Goal: Information Seeking & Learning: Learn about a topic

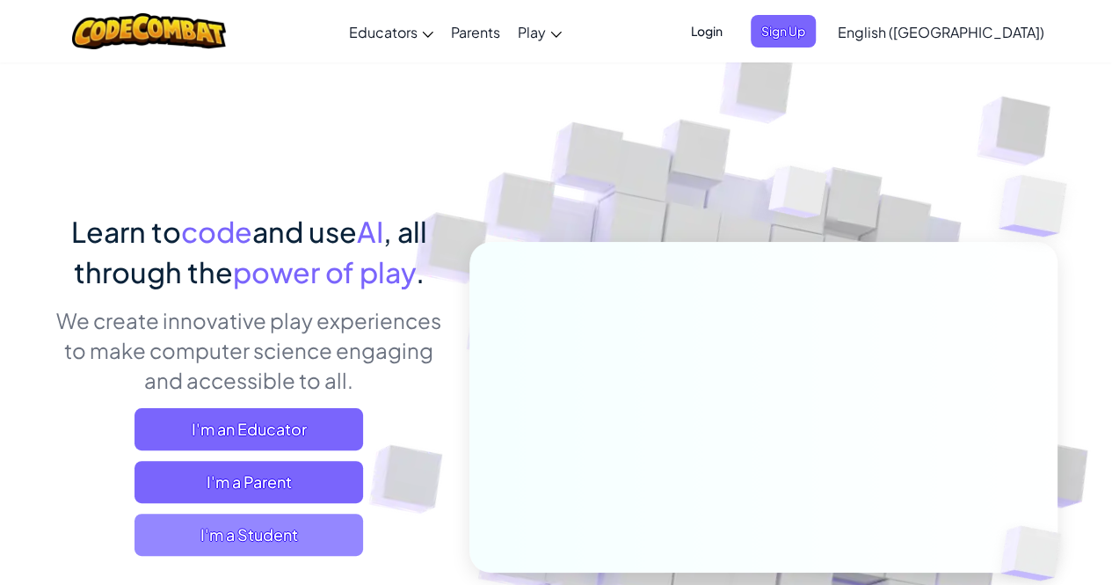
click at [310, 522] on span "I'm a Student" at bounding box center [249, 535] width 229 height 42
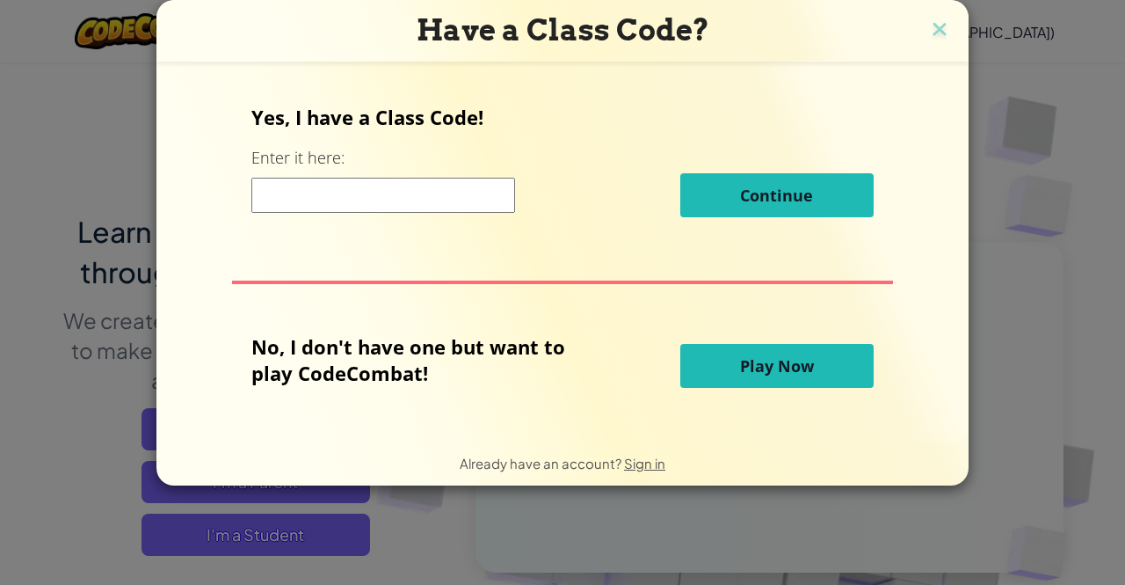
click at [812, 363] on button "Play Now" at bounding box center [777, 366] width 193 height 44
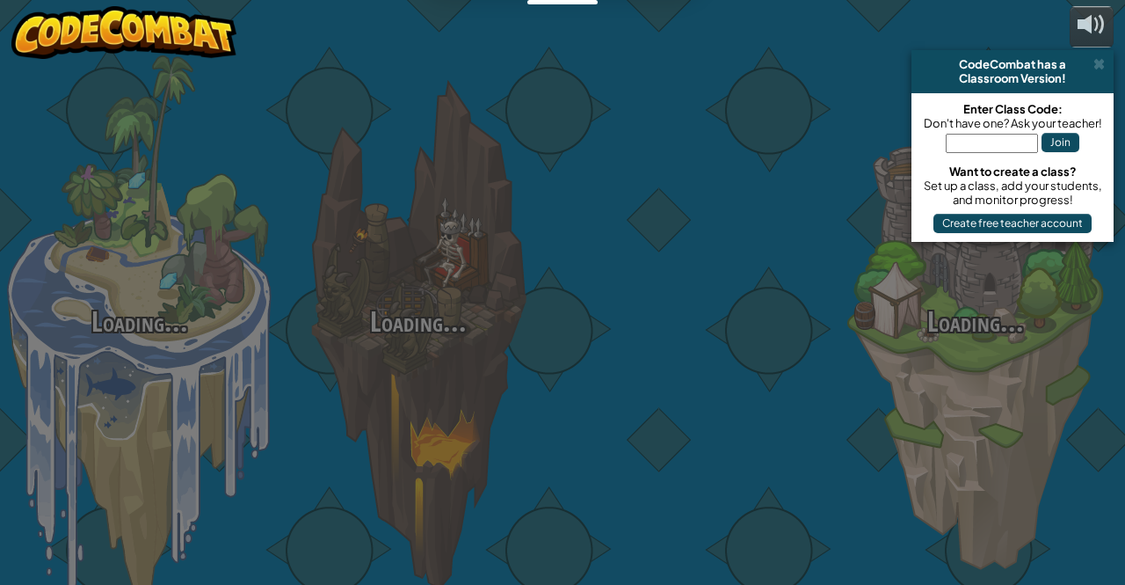
click at [712, 449] on div at bounding box center [696, 278] width 279 height 557
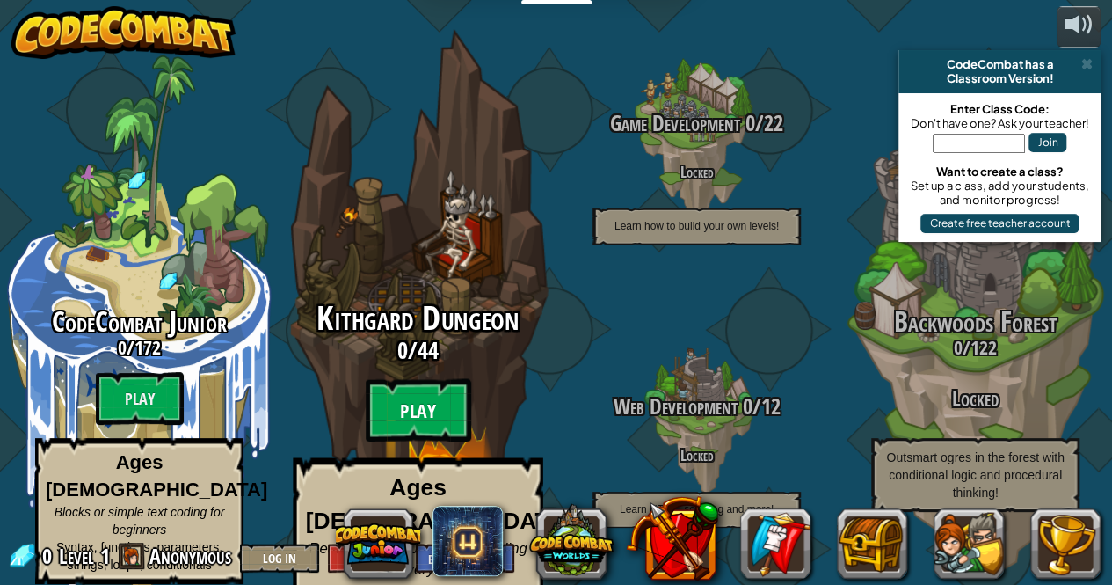
scroll to position [1, 0]
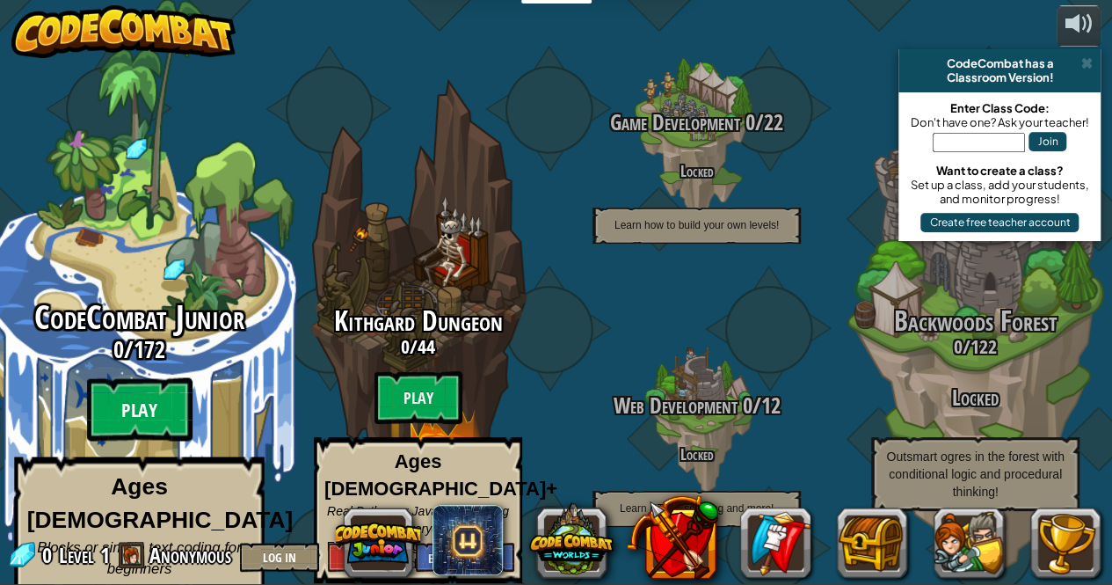
click at [145, 393] on btn "Play" at bounding box center [140, 409] width 106 height 63
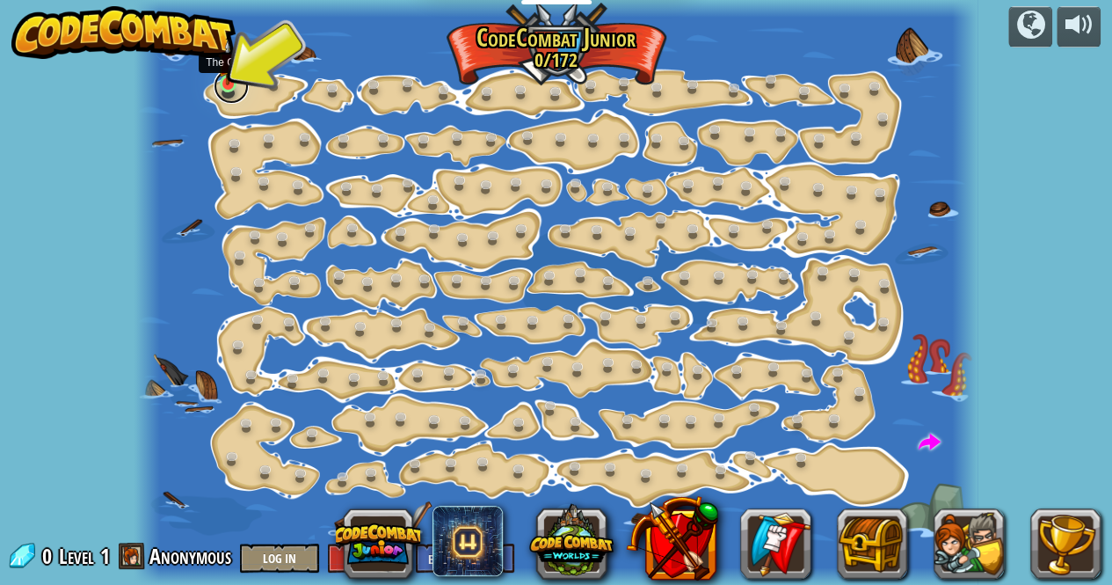
click at [225, 87] on link at bounding box center [231, 86] width 35 height 35
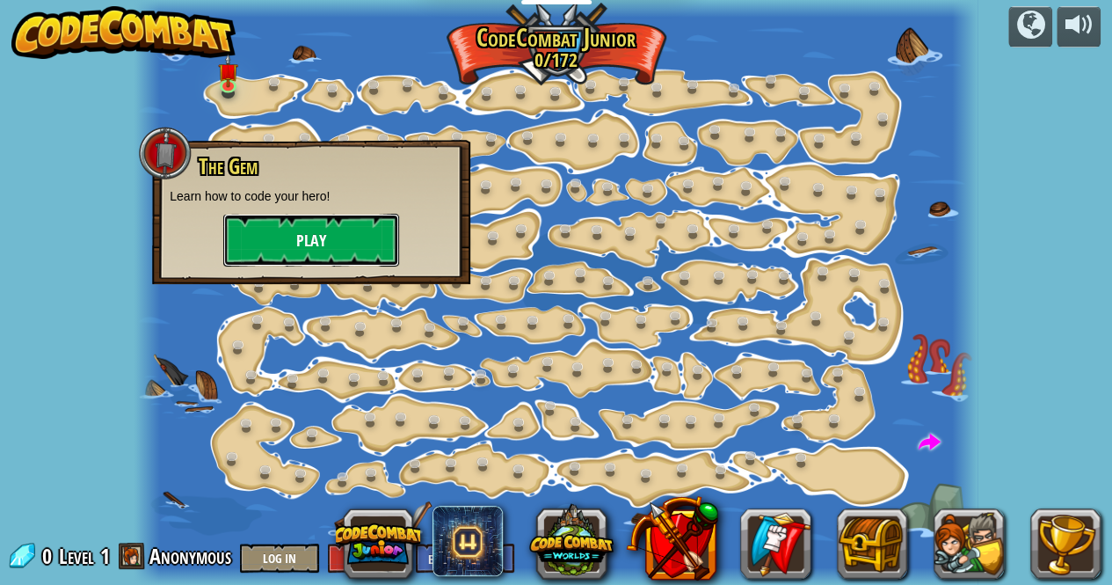
click at [310, 252] on button "Play" at bounding box center [311, 240] width 176 height 53
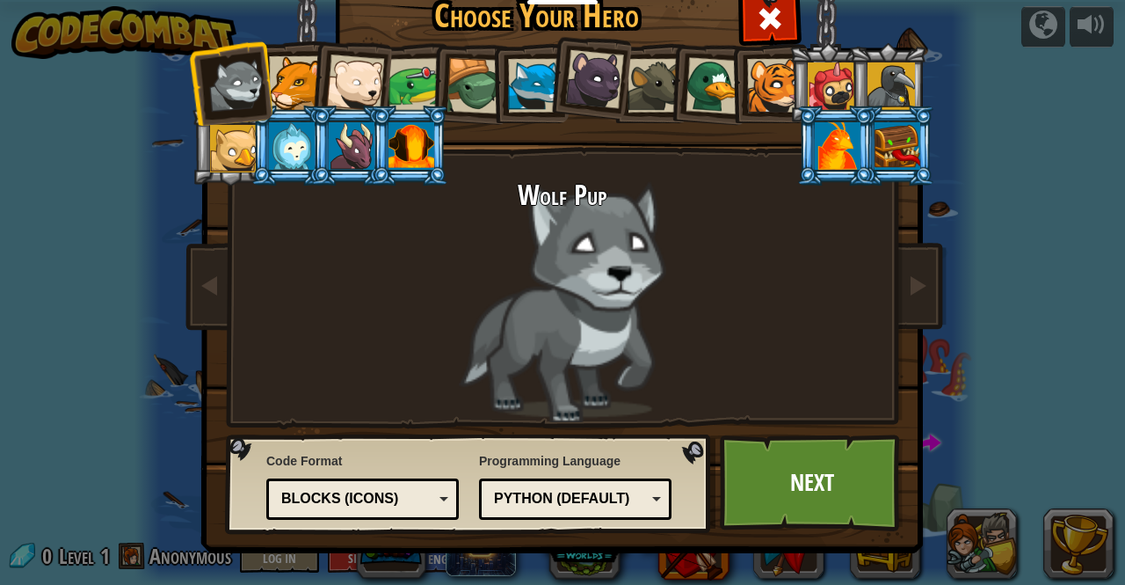
click at [420, 493] on div "Blocks (Icons)" at bounding box center [357, 499] width 152 height 20
click at [546, 498] on div "Python (Default)" at bounding box center [570, 499] width 152 height 20
click at [814, 472] on link "Next" at bounding box center [812, 482] width 184 height 97
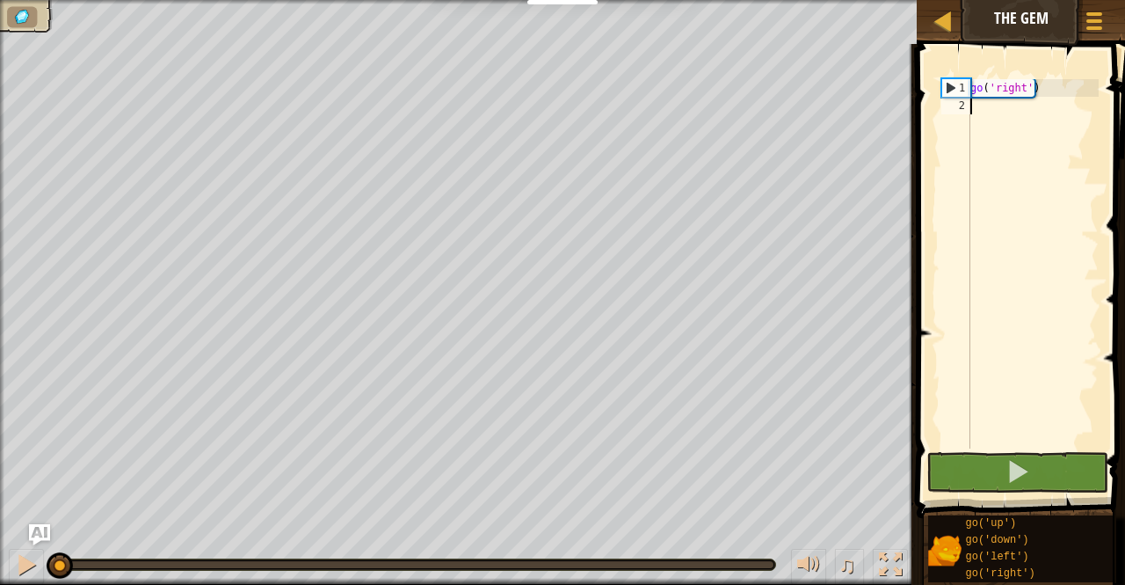
type textarea "go"
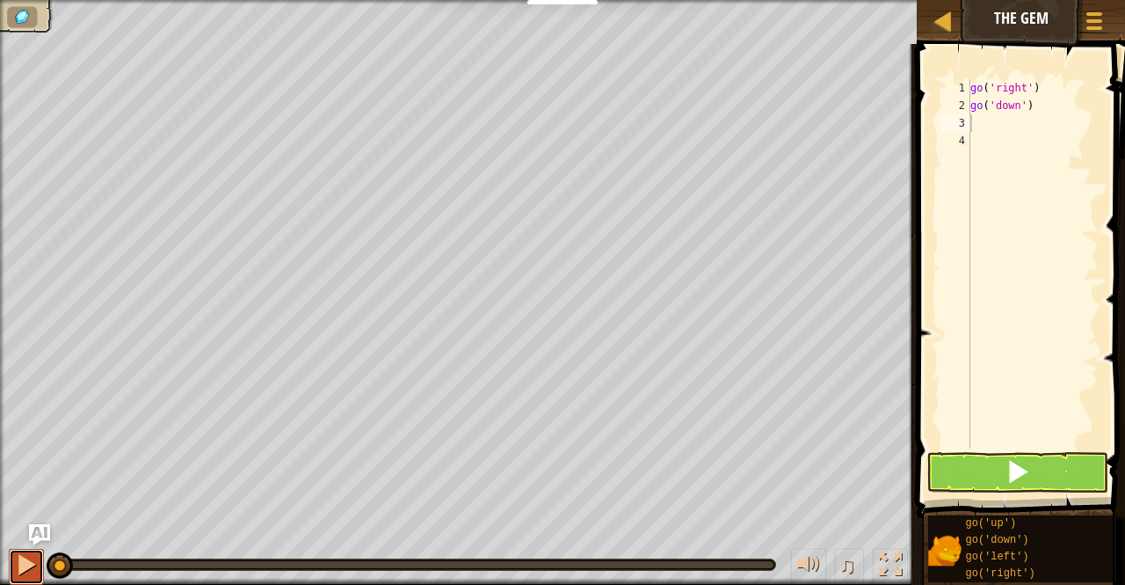
click at [24, 562] on div at bounding box center [26, 564] width 23 height 23
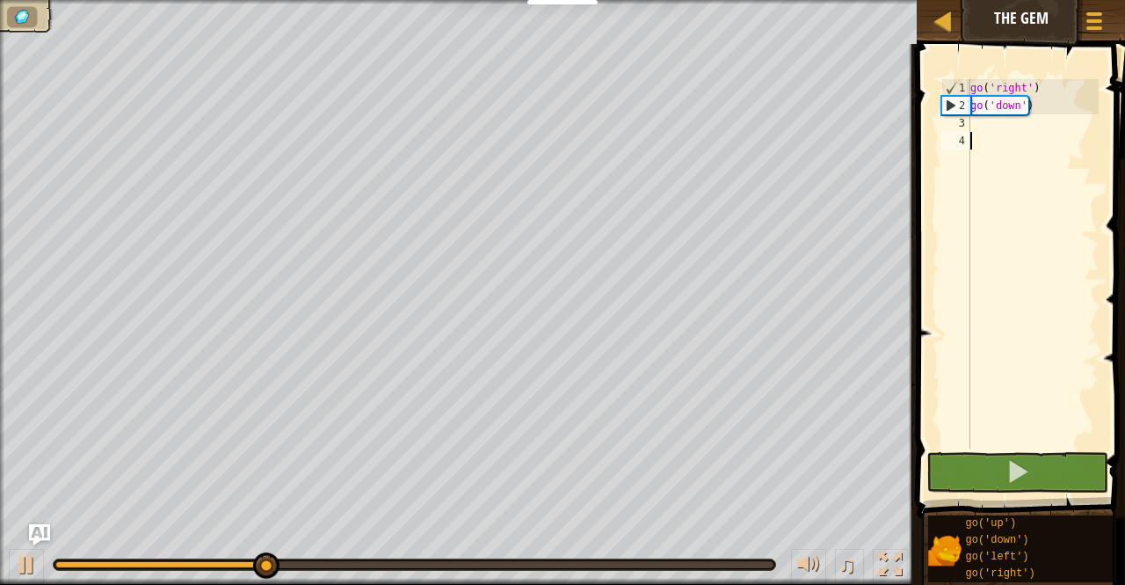
click at [1006, 135] on div "go ( 'right' ) go ( 'down' )" at bounding box center [1033, 281] width 132 height 404
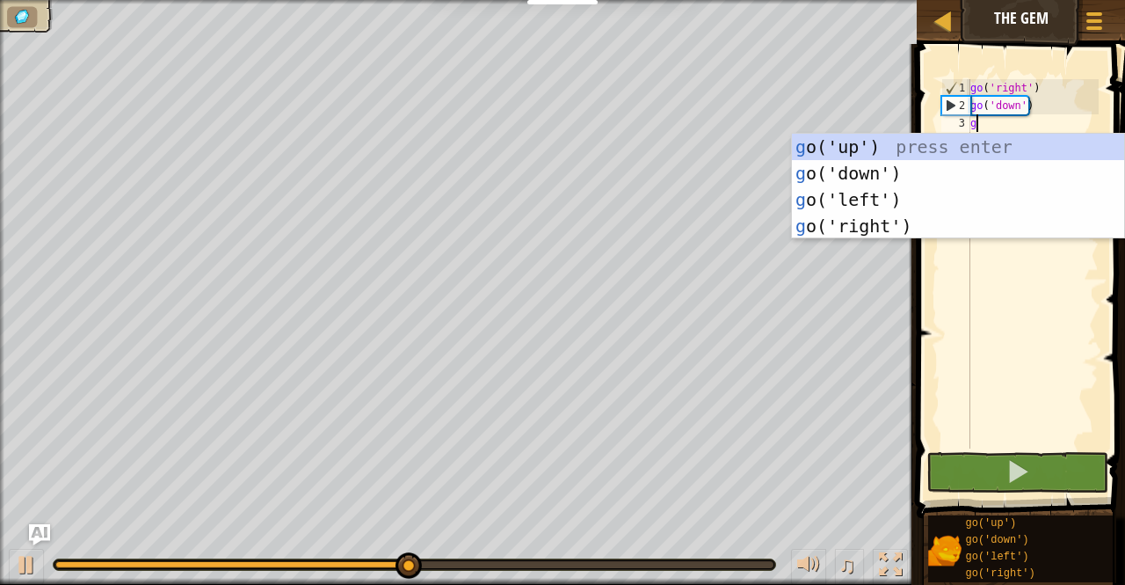
type textarea "go"
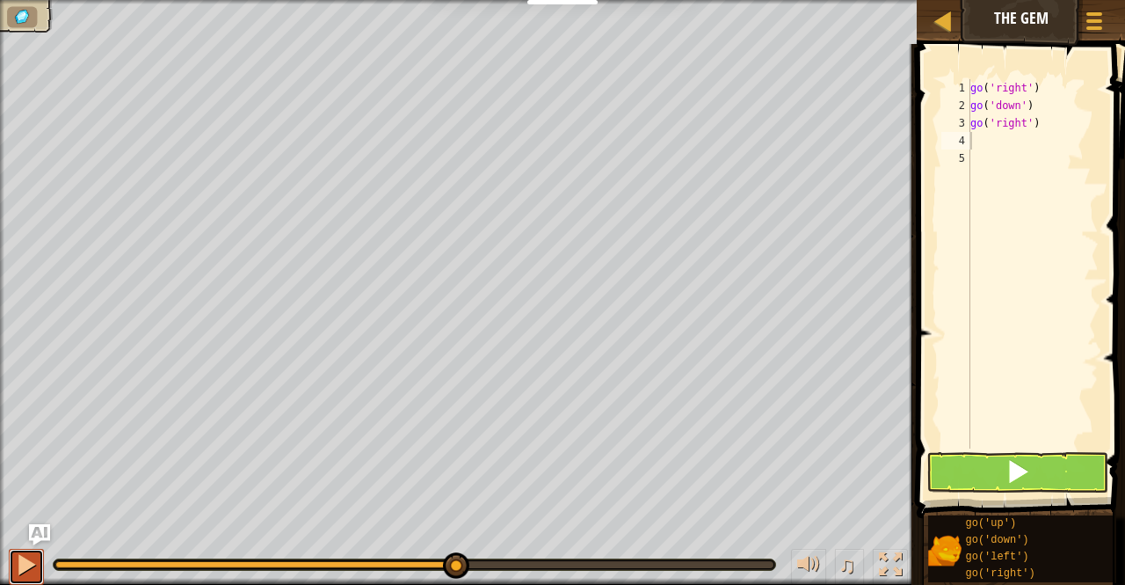
click at [17, 572] on div at bounding box center [26, 564] width 23 height 23
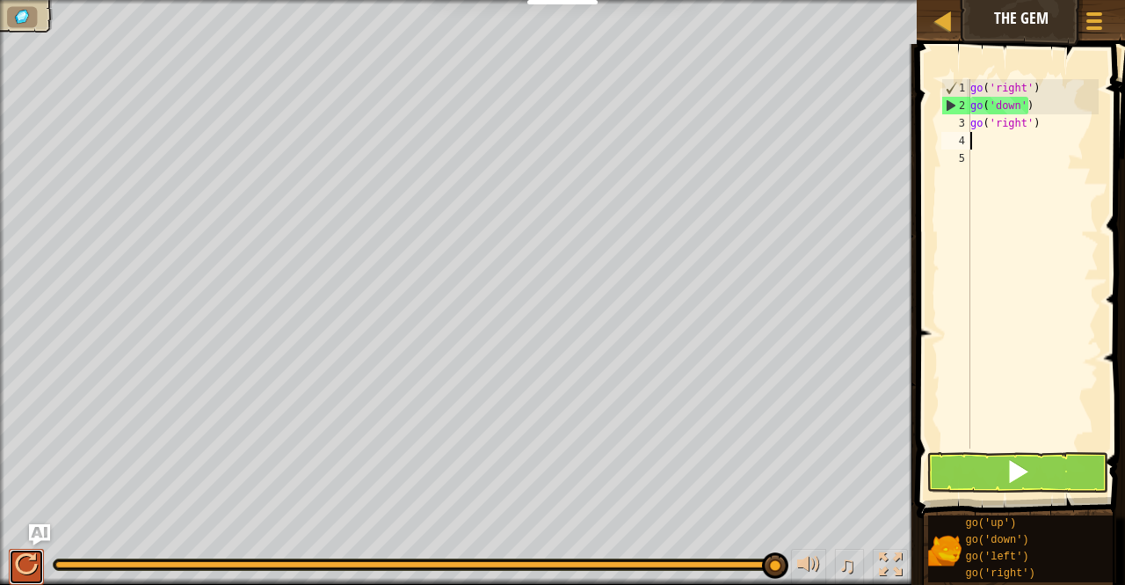
click at [22, 555] on div at bounding box center [26, 564] width 23 height 23
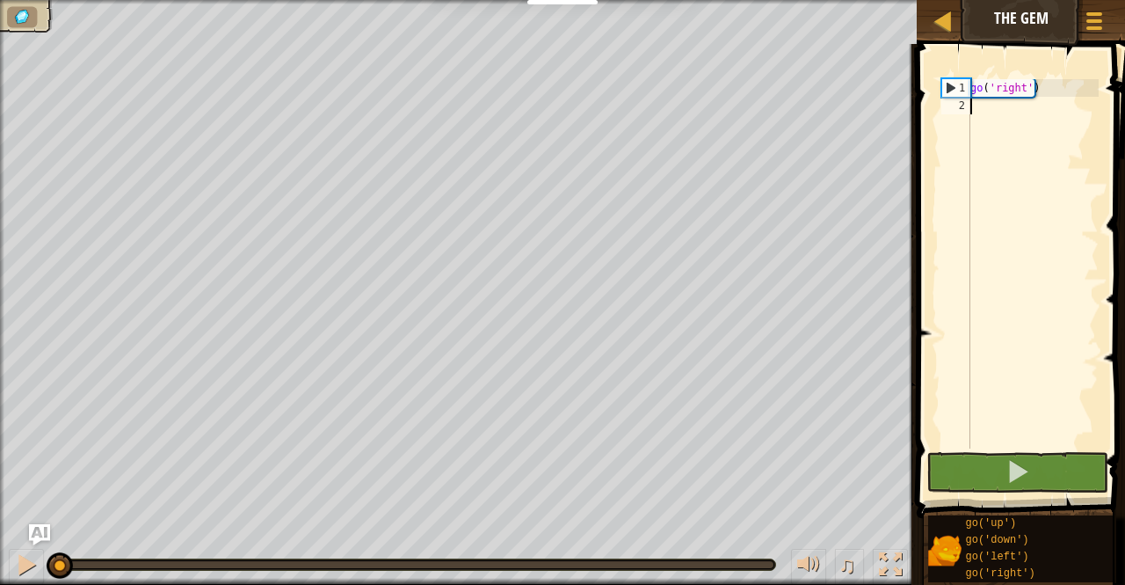
scroll to position [8, 0]
type textarea "go"
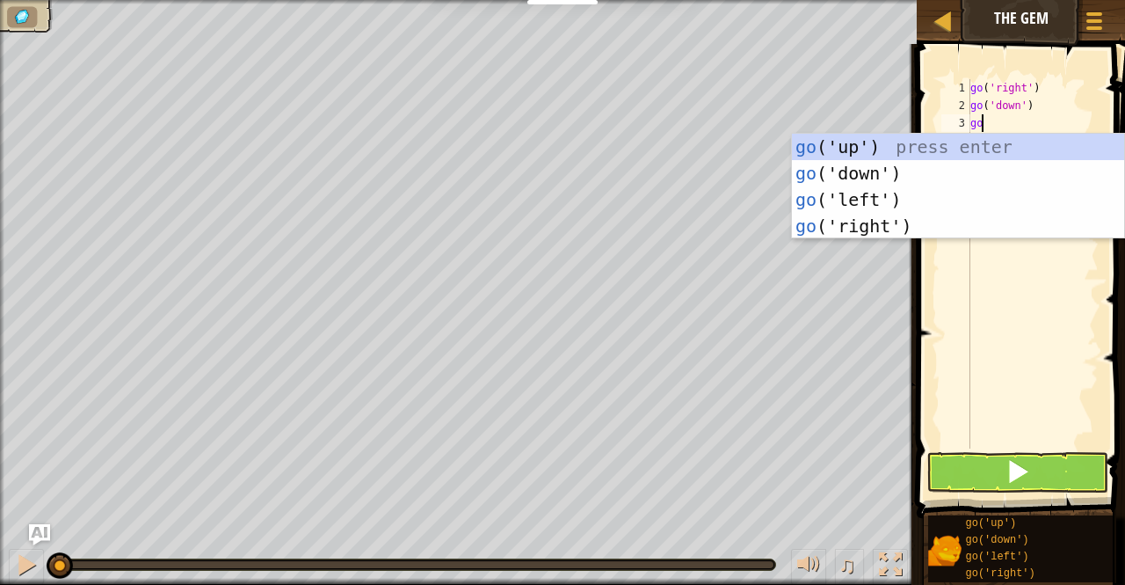
type textarea "gor"
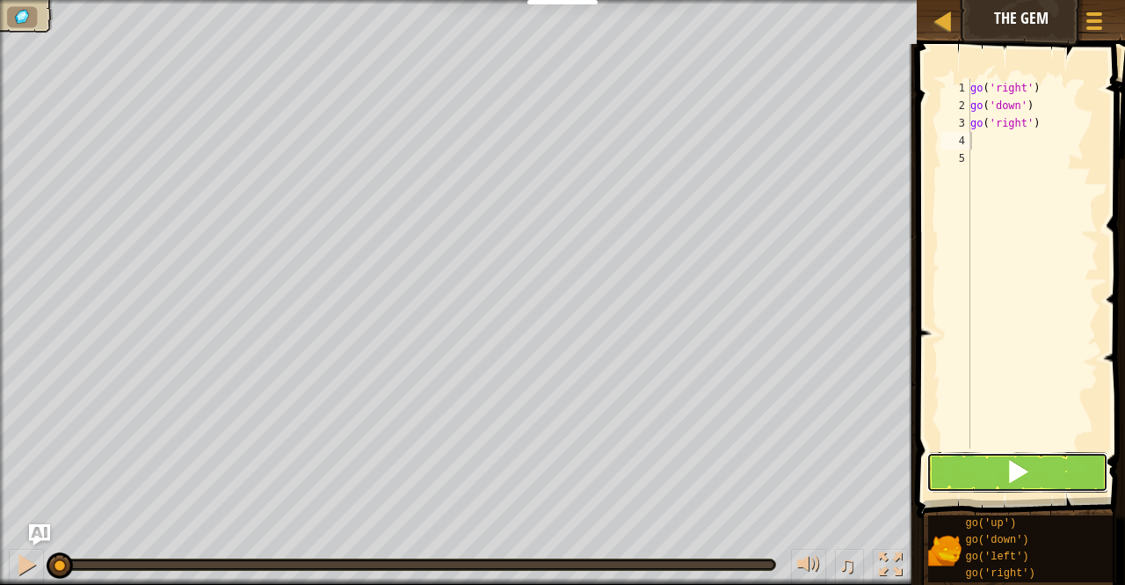
click at [962, 470] on button at bounding box center [1017, 472] width 181 height 40
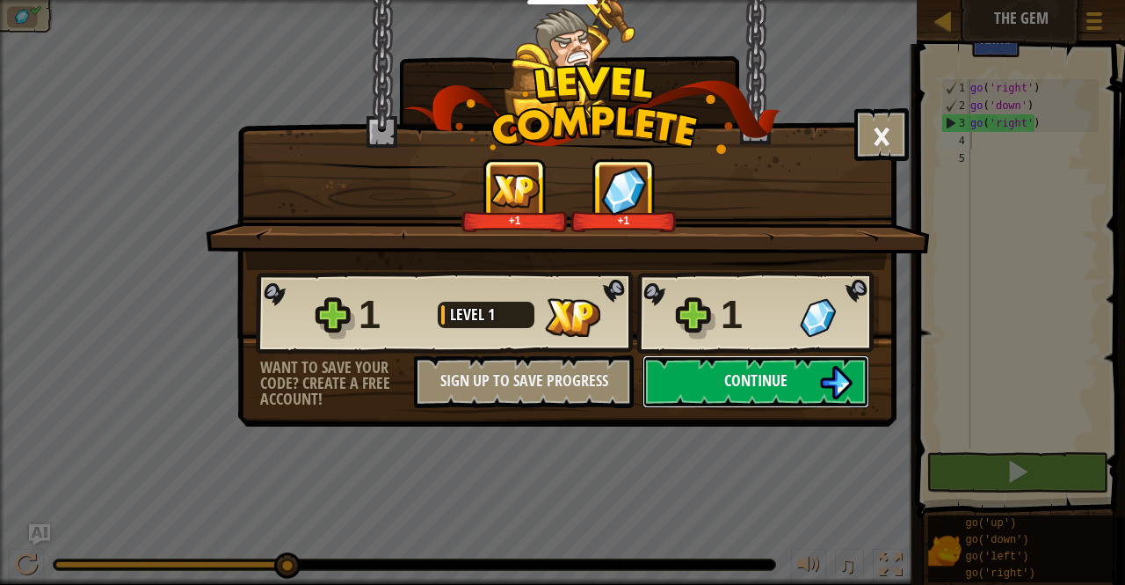
click at [746, 391] on button "Continue" at bounding box center [756, 381] width 227 height 53
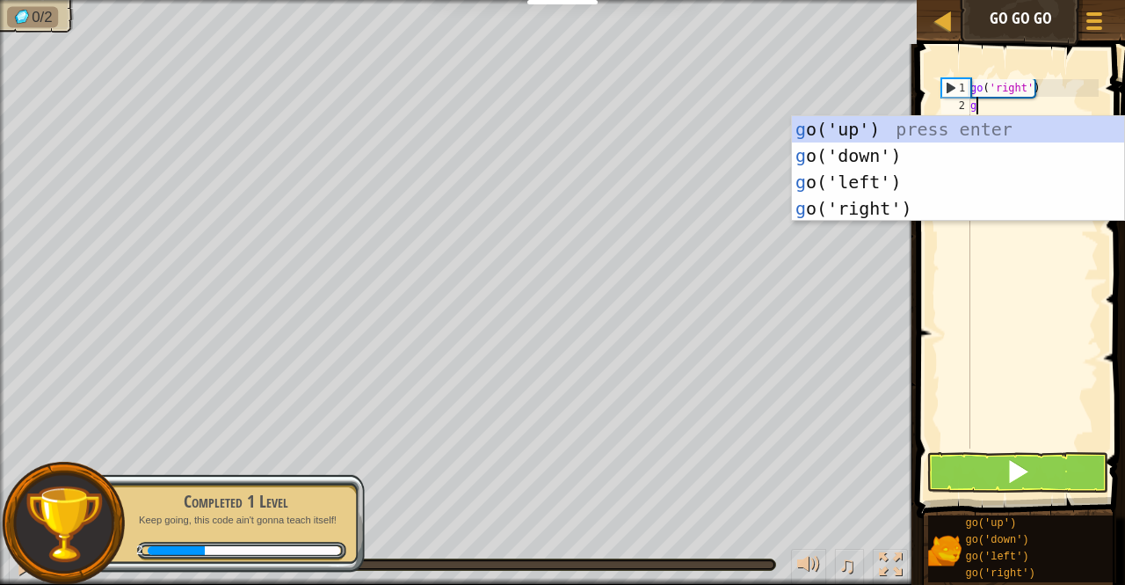
scroll to position [8, 0]
type textarea "go"
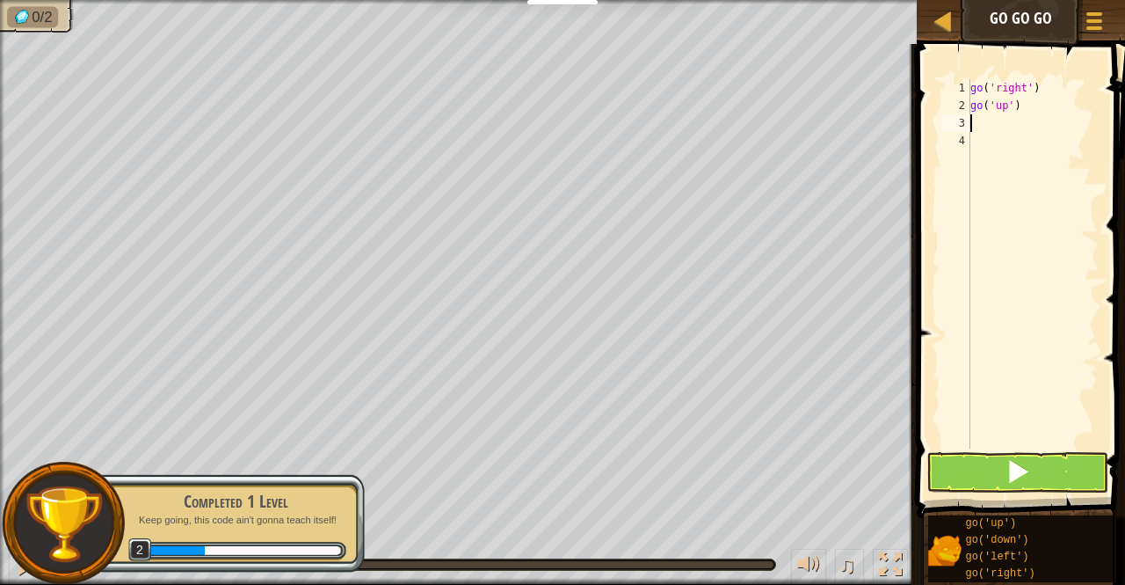
type textarea "go"
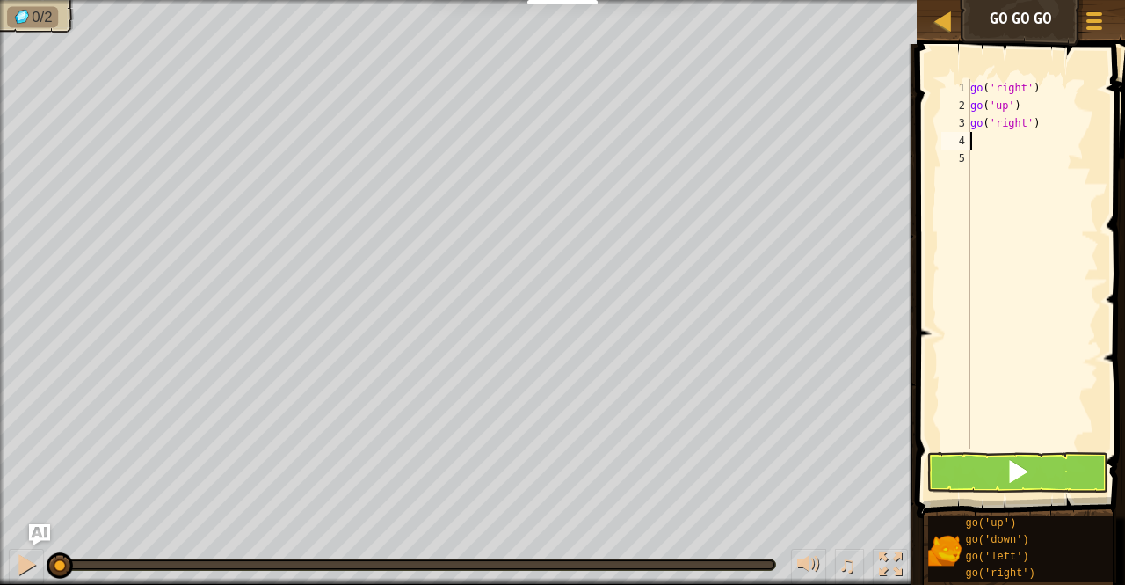
type textarea "go"
click at [1015, 469] on span at bounding box center [1018, 471] width 25 height 25
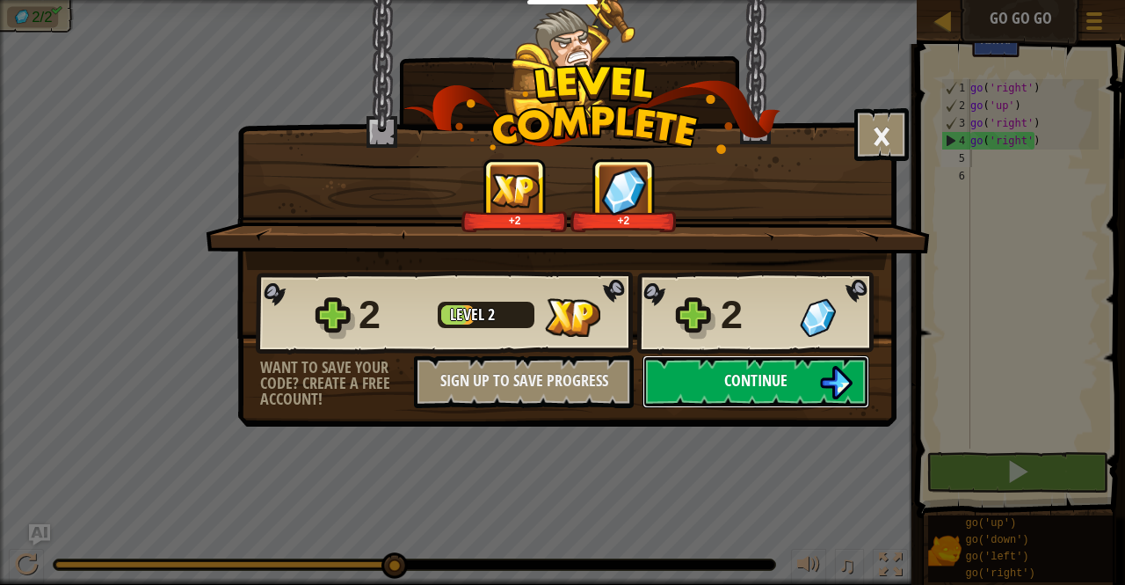
click at [748, 382] on span "Continue" at bounding box center [756, 380] width 63 height 22
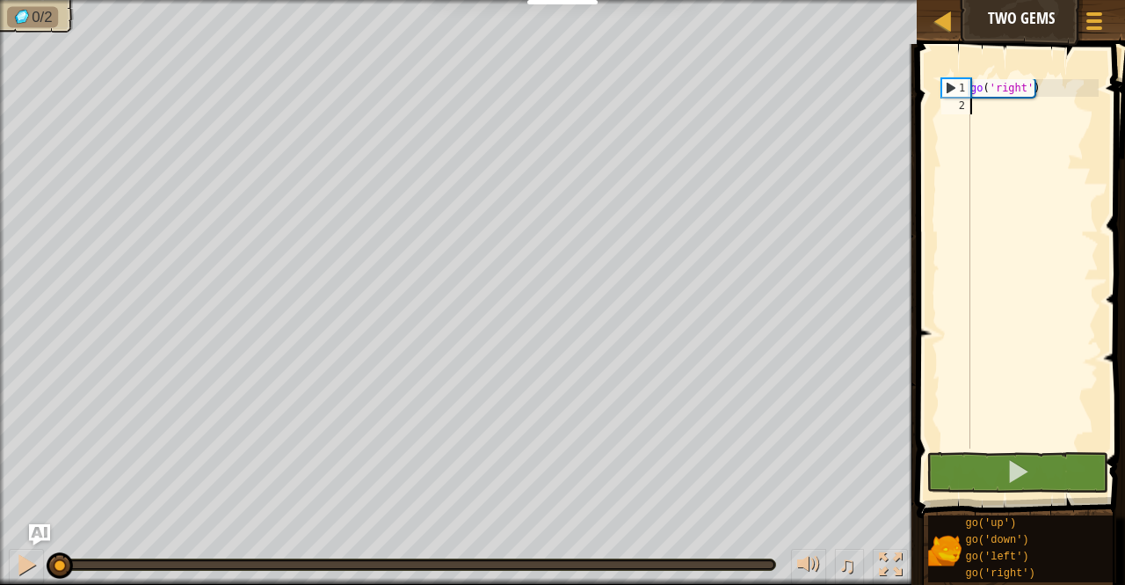
type textarea "go"
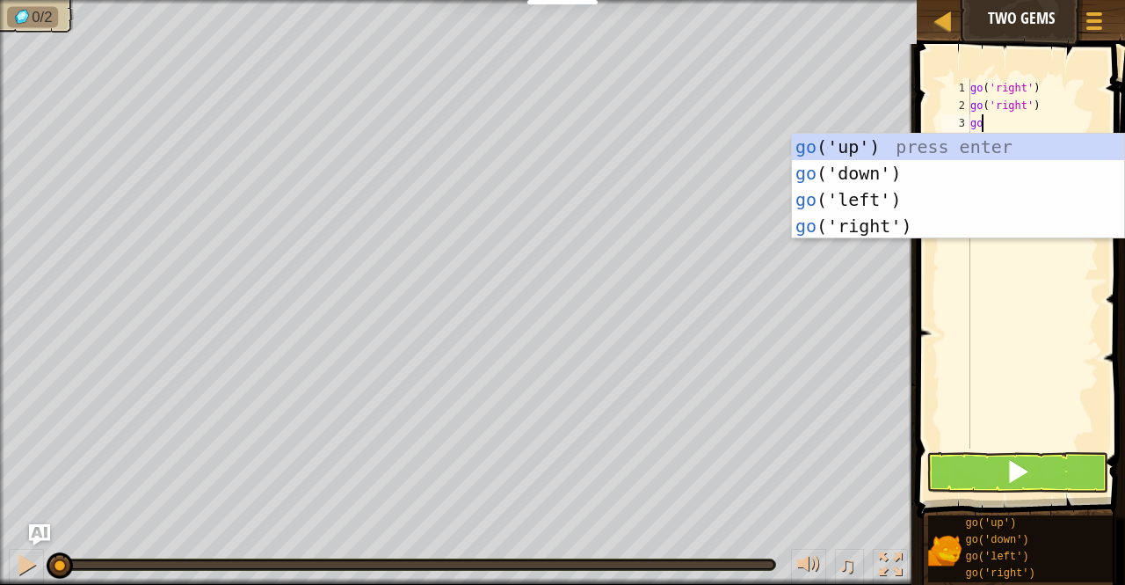
type textarea "gori"
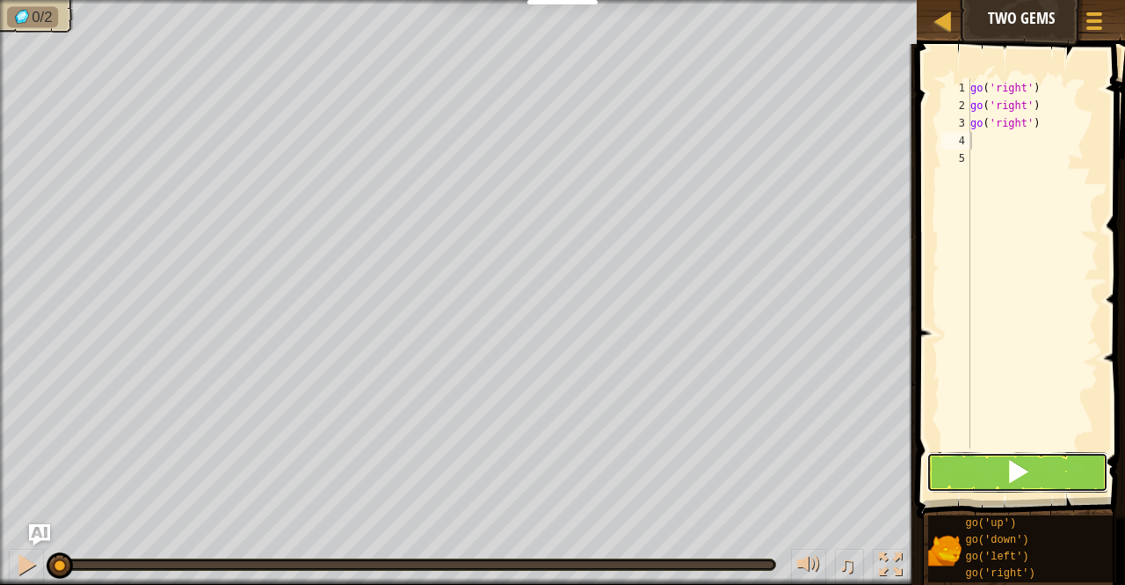
click at [1022, 490] on button at bounding box center [1017, 472] width 181 height 40
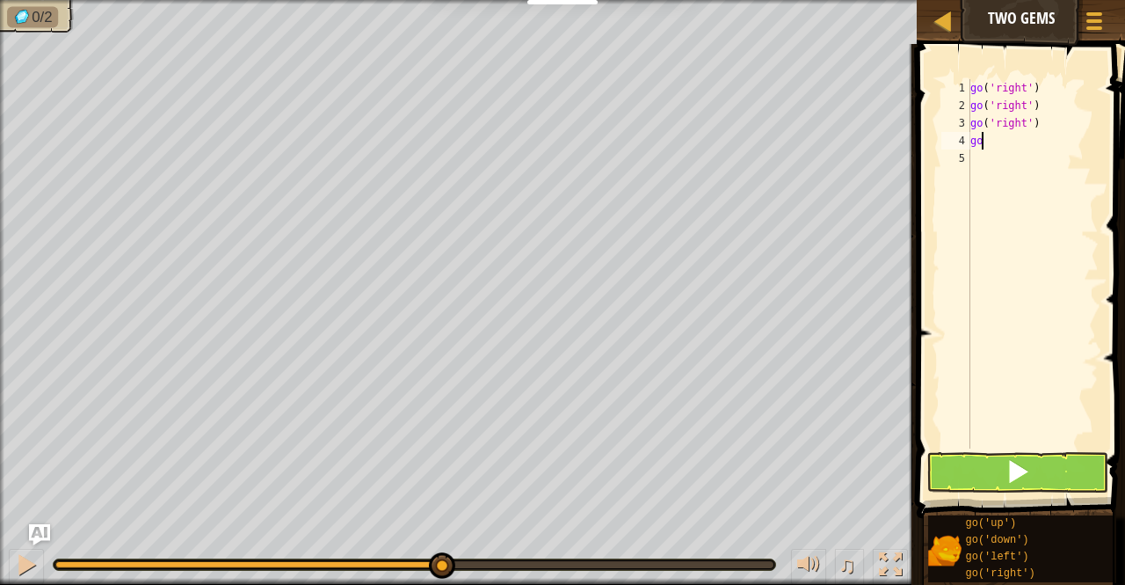
type textarea "god"
type textarea "d"
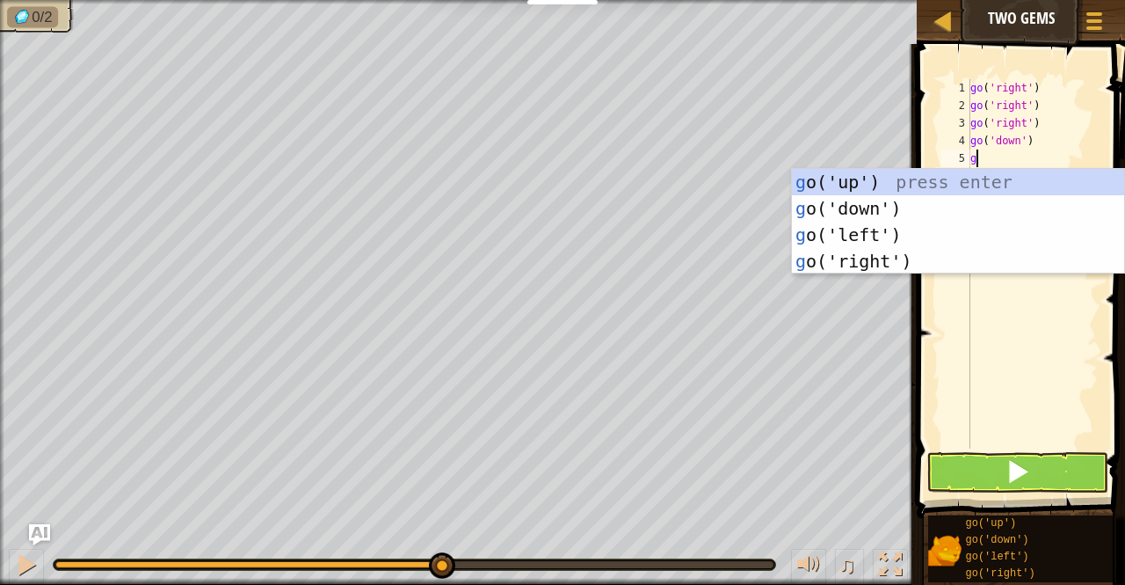
type textarea "go"
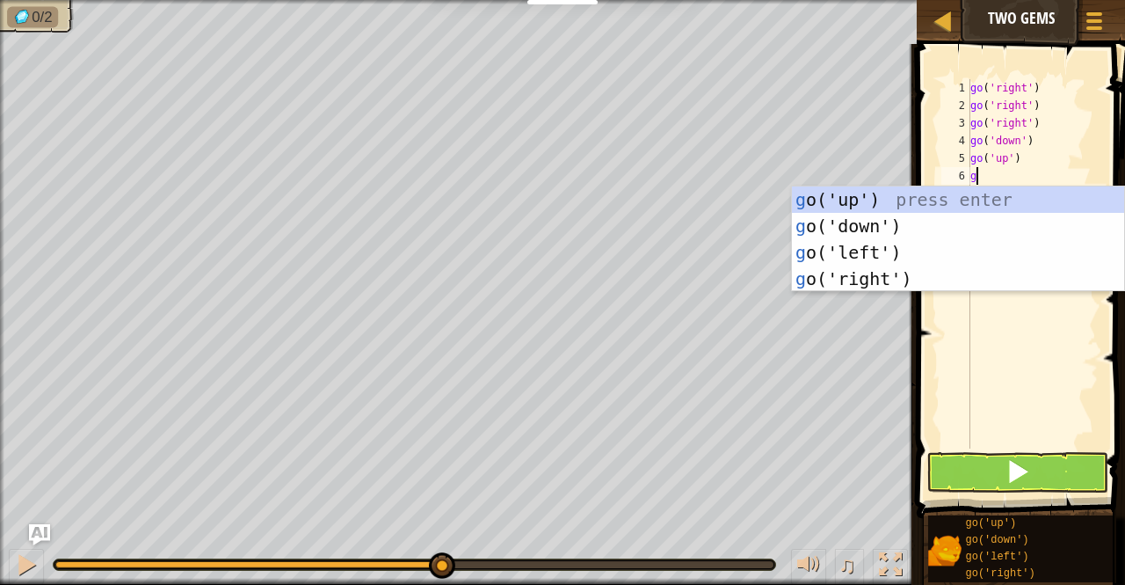
type textarea "go"
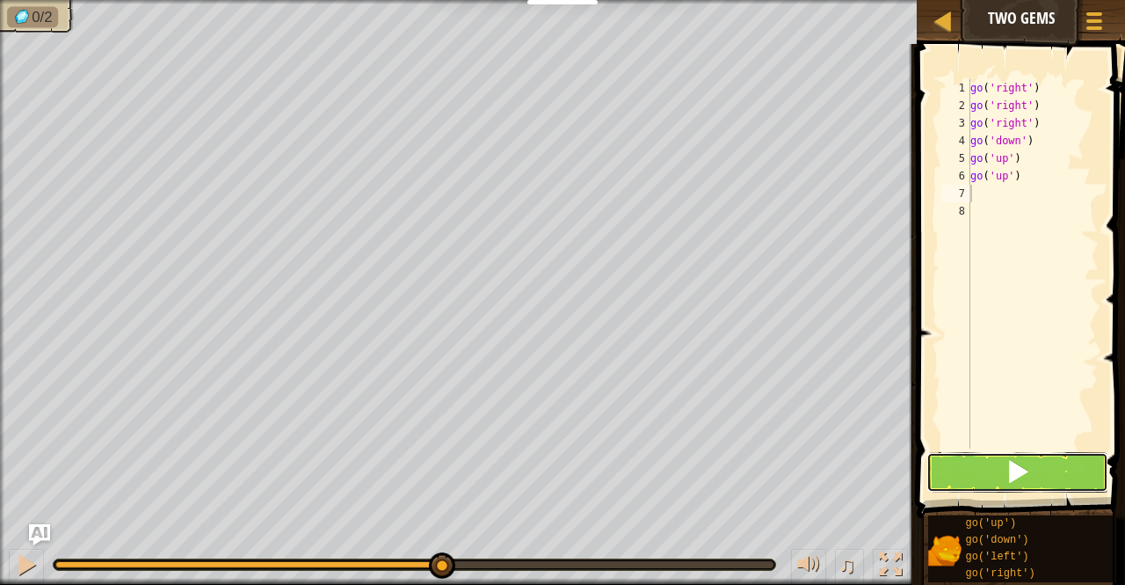
click at [1023, 484] on span at bounding box center [1018, 471] width 25 height 25
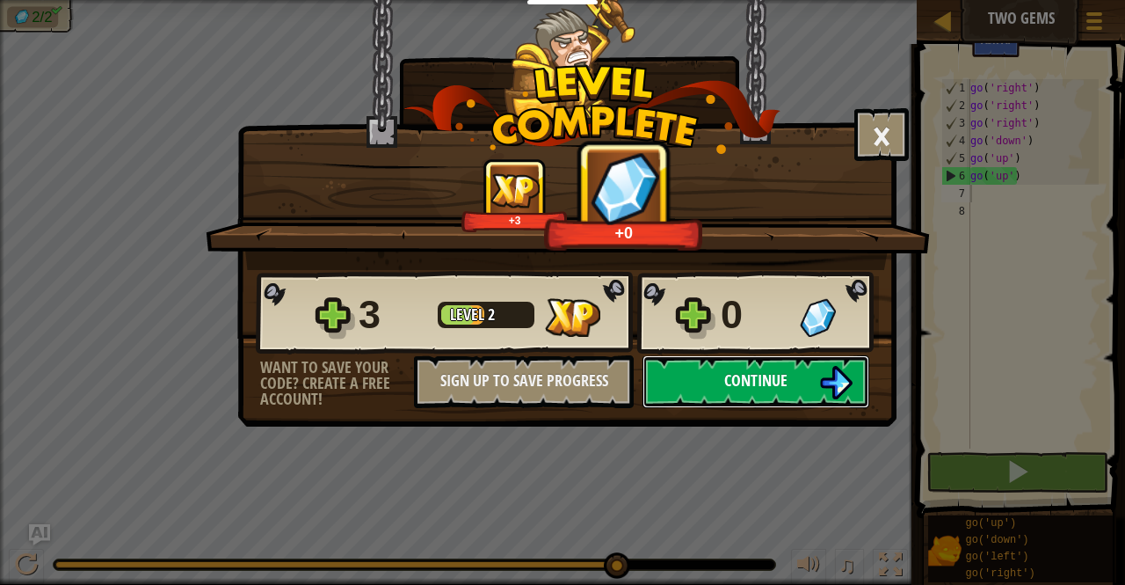
click at [761, 375] on span "Continue" at bounding box center [756, 380] width 63 height 22
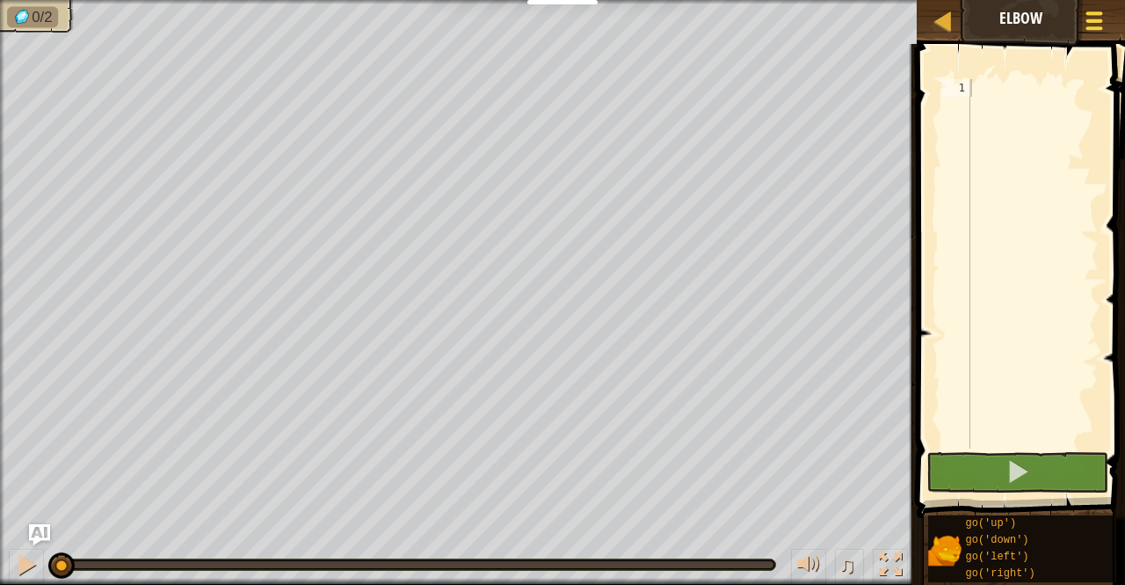
click at [1104, 32] on div at bounding box center [1094, 20] width 24 height 25
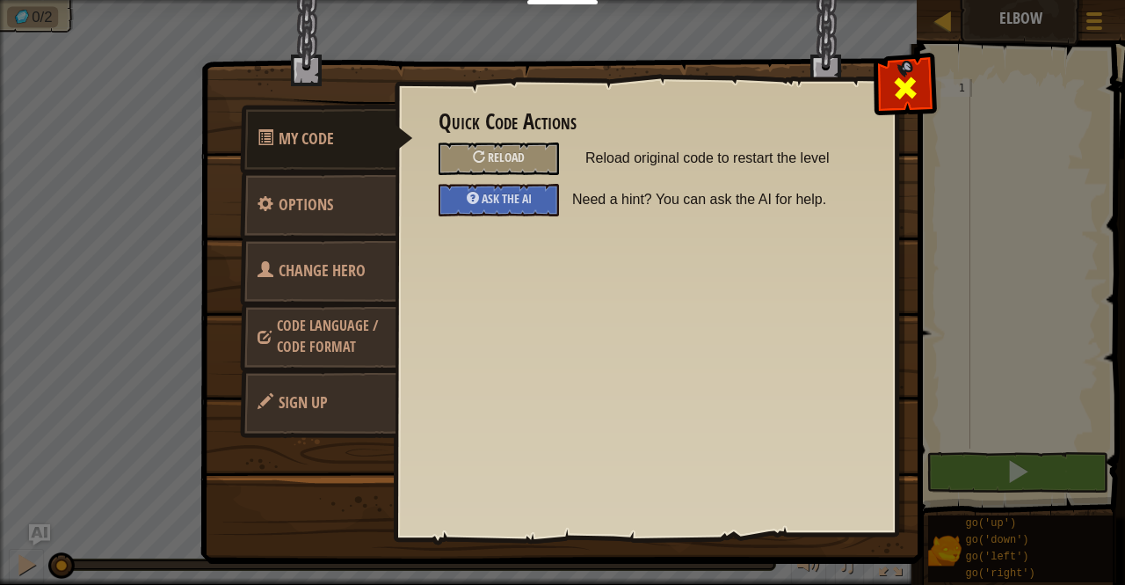
click at [907, 84] on span at bounding box center [906, 88] width 28 height 28
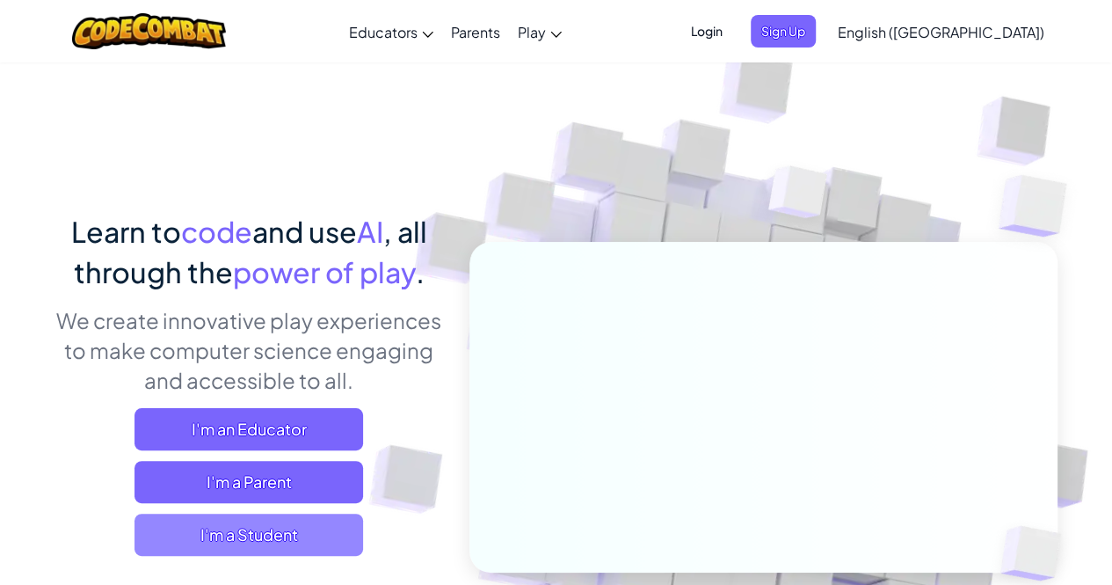
click at [310, 528] on span "I'm a Student" at bounding box center [249, 535] width 229 height 42
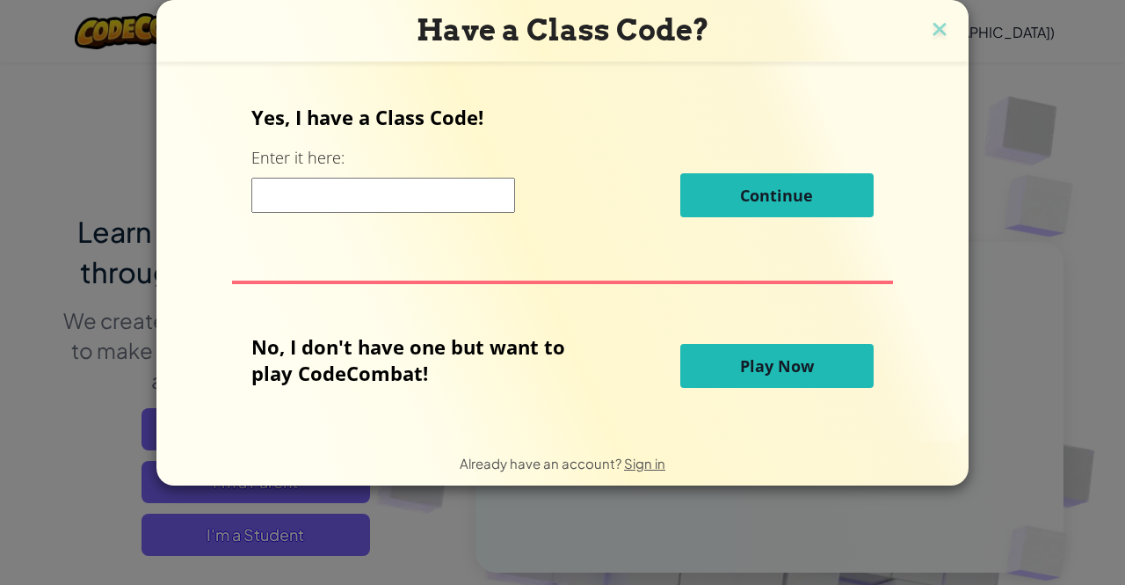
click at [829, 370] on button "Play Now" at bounding box center [777, 366] width 193 height 44
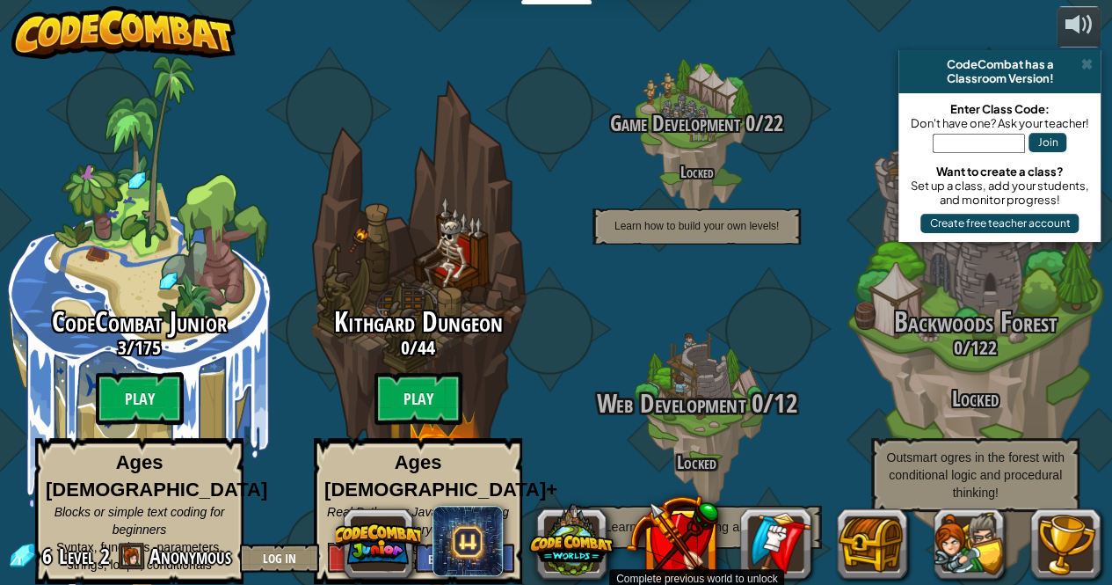
scroll to position [1, 0]
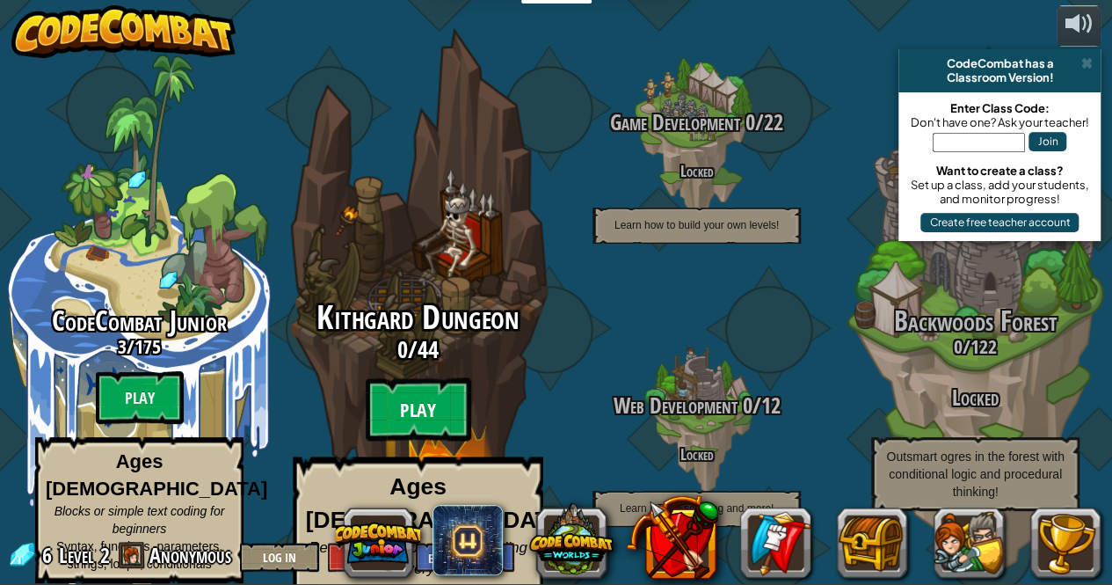
click at [413, 397] on btn "Play" at bounding box center [419, 409] width 106 height 63
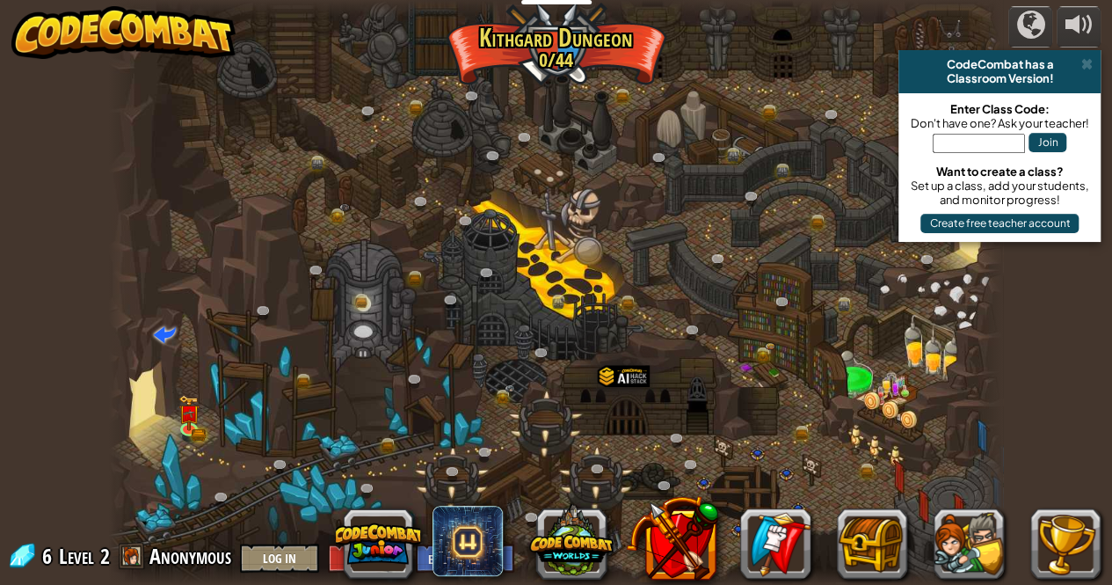
click at [1085, 68] on span at bounding box center [1086, 64] width 11 height 14
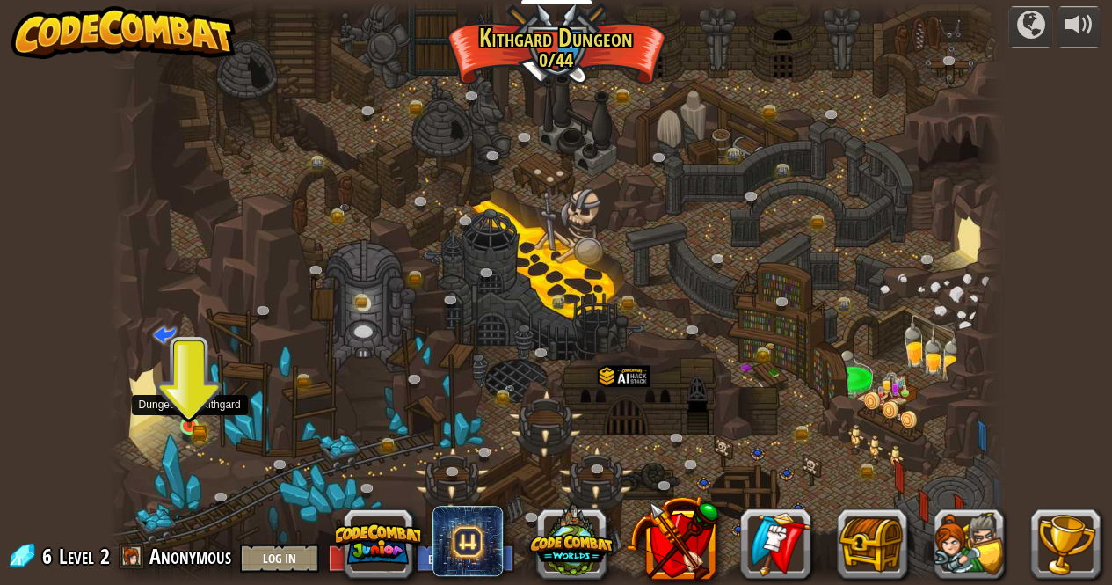
click at [193, 411] on img at bounding box center [189, 404] width 12 height 12
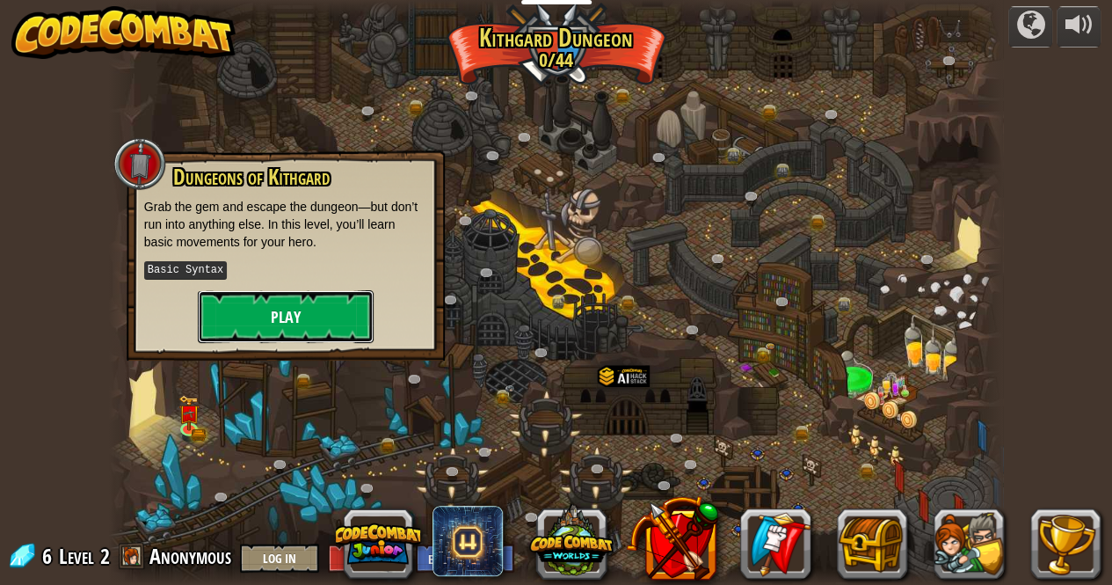
click at [285, 324] on button "Play" at bounding box center [286, 316] width 176 height 53
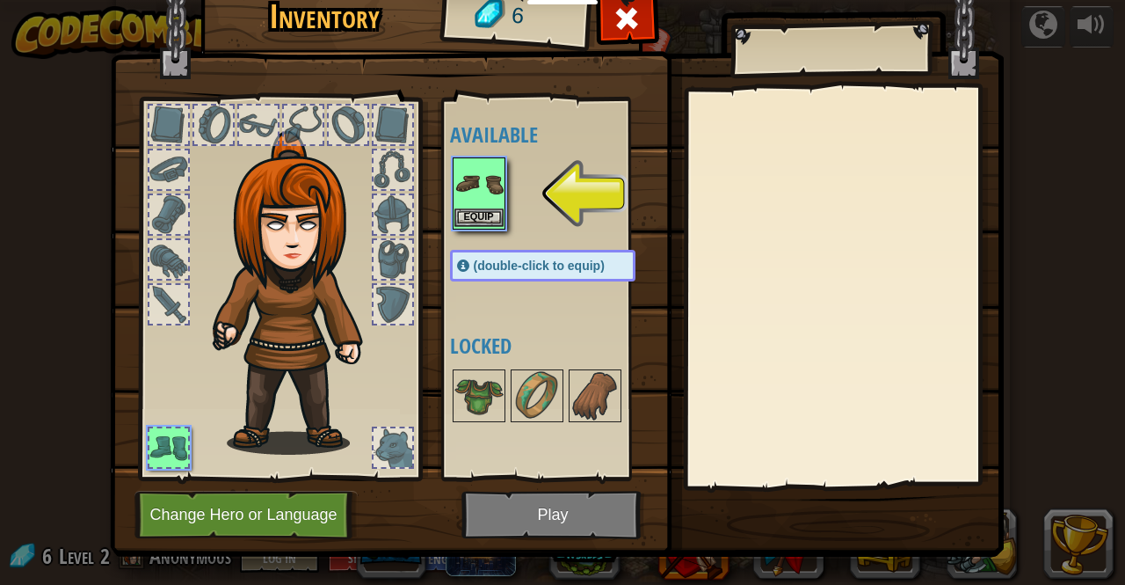
click at [480, 200] on img at bounding box center [479, 183] width 49 height 49
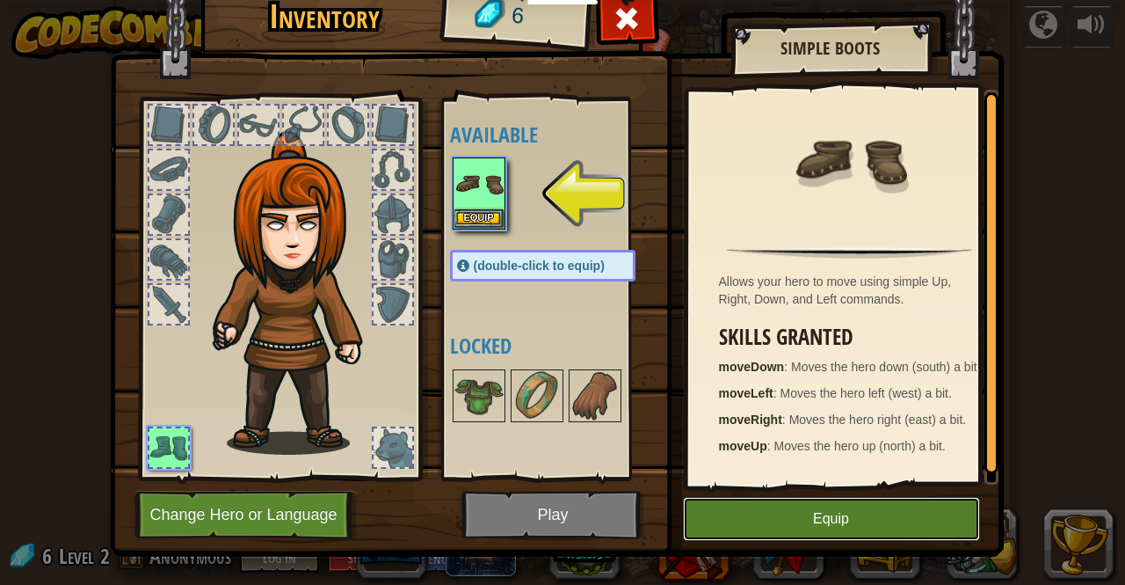
click at [796, 517] on button "Equip" at bounding box center [831, 519] width 297 height 44
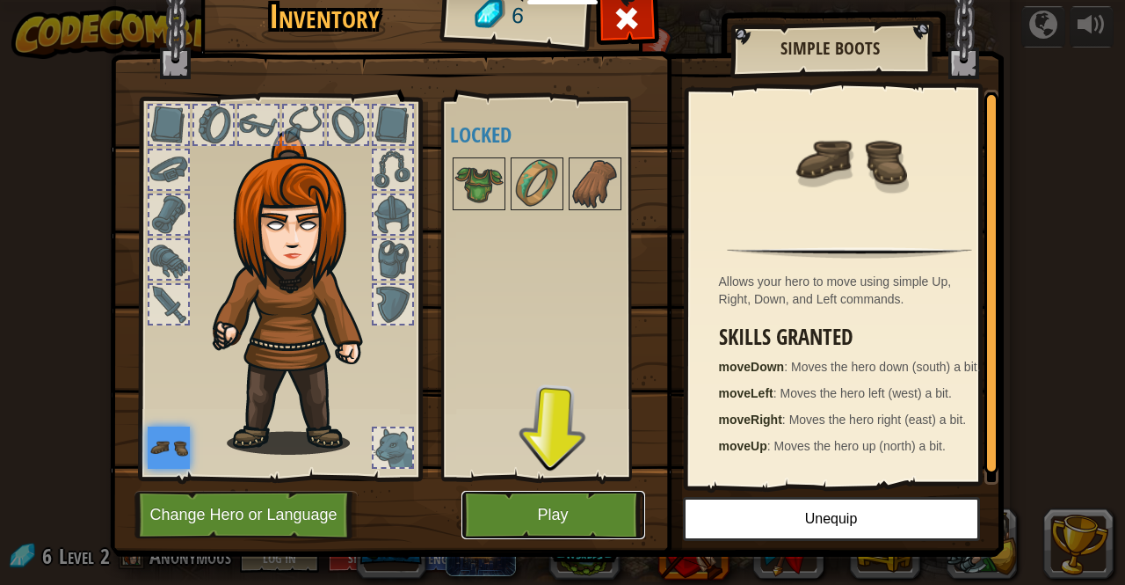
click at [531, 512] on button "Play" at bounding box center [554, 515] width 184 height 48
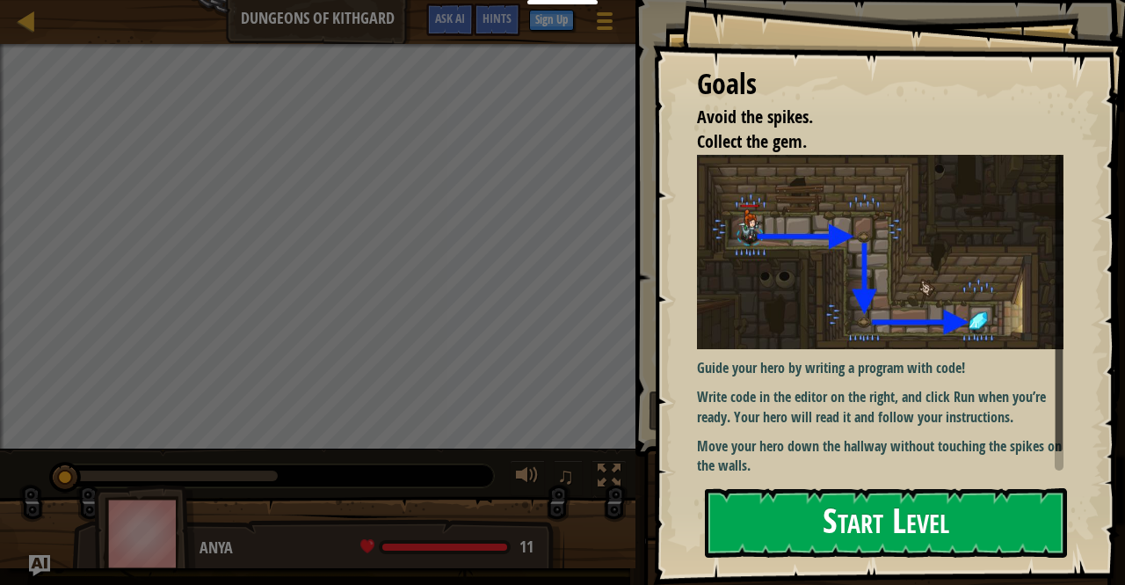
click at [843, 499] on button "Start Level" at bounding box center [886, 522] width 362 height 69
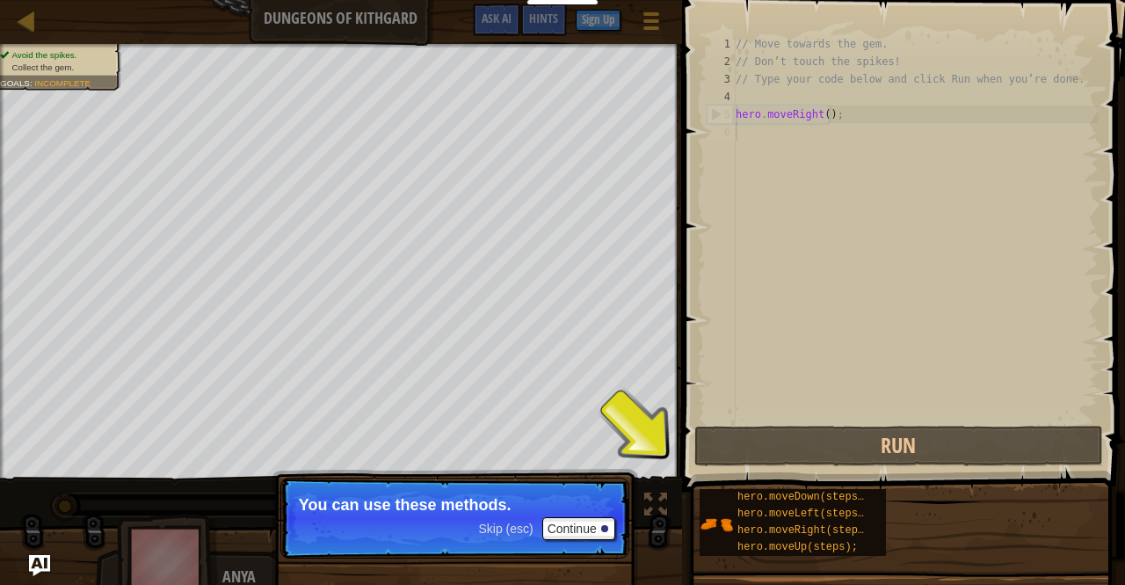
click at [764, 331] on div "// Move towards the gem. // Don’t touch the spikes! // Type your code below and…" at bounding box center [915, 246] width 367 height 422
click at [577, 518] on button "Continue" at bounding box center [579, 528] width 73 height 23
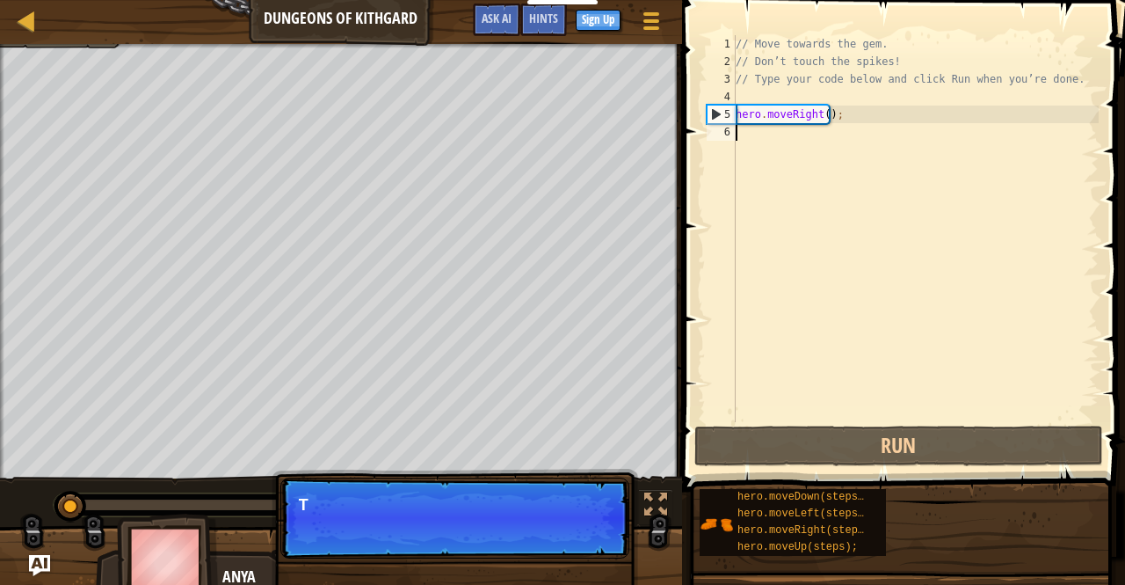
scroll to position [8, 0]
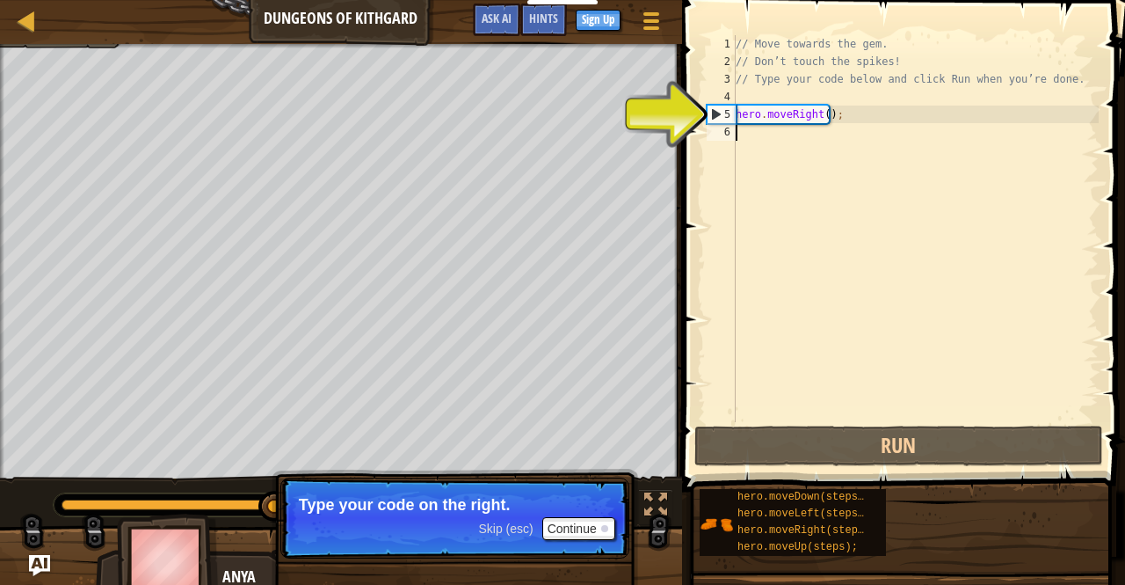
click at [799, 213] on div "// Move towards the gem. // Don’t touch the spikes! // Type your code below and…" at bounding box center [915, 246] width 367 height 422
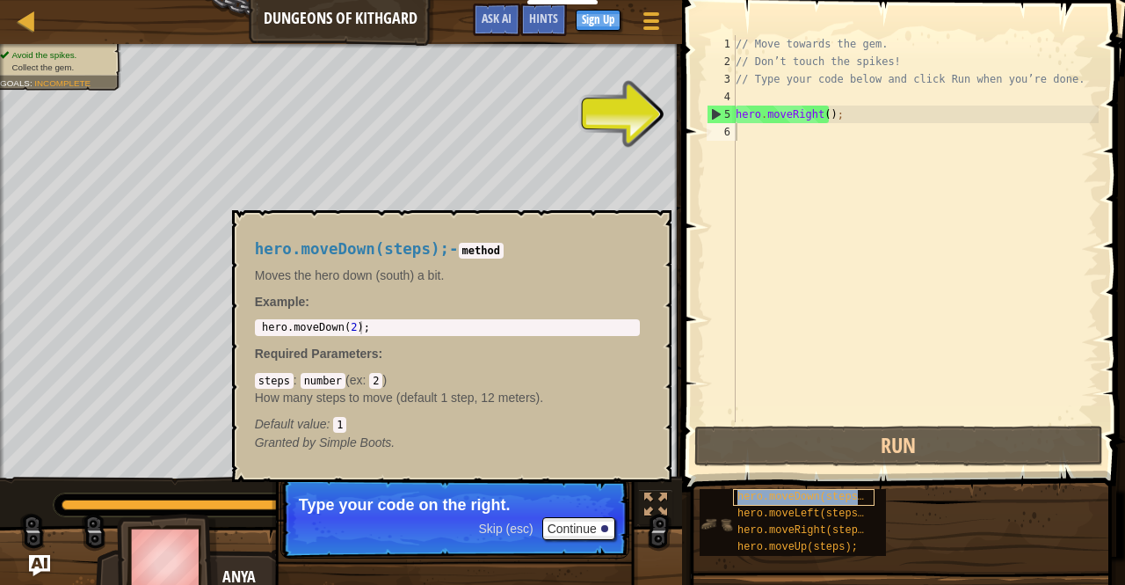
click at [816, 495] on span "hero.moveDown(steps);" at bounding box center [804, 497] width 133 height 12
click at [765, 136] on div "// Move towards the gem. // Don’t touch the spikes! // Type your code below and…" at bounding box center [915, 246] width 367 height 422
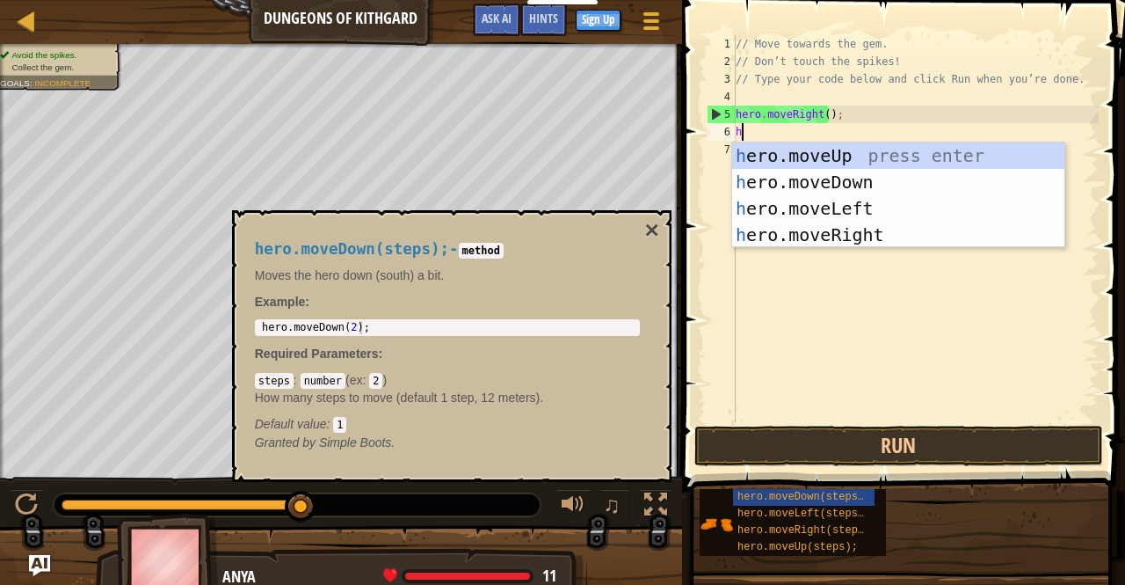
type textarea "he"
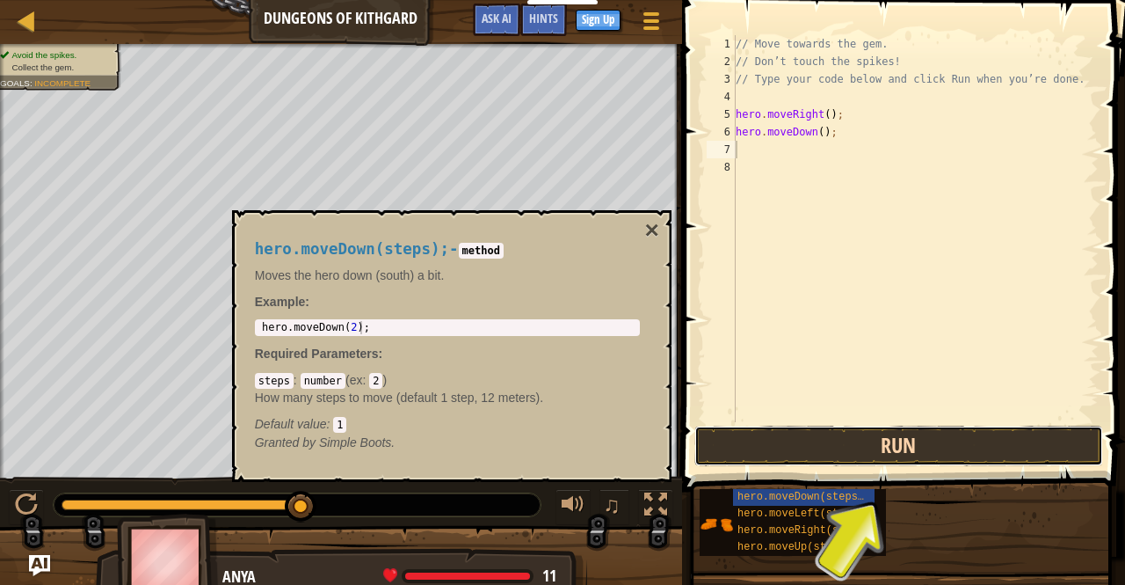
click at [823, 449] on button "Run" at bounding box center [900, 446] width 410 height 40
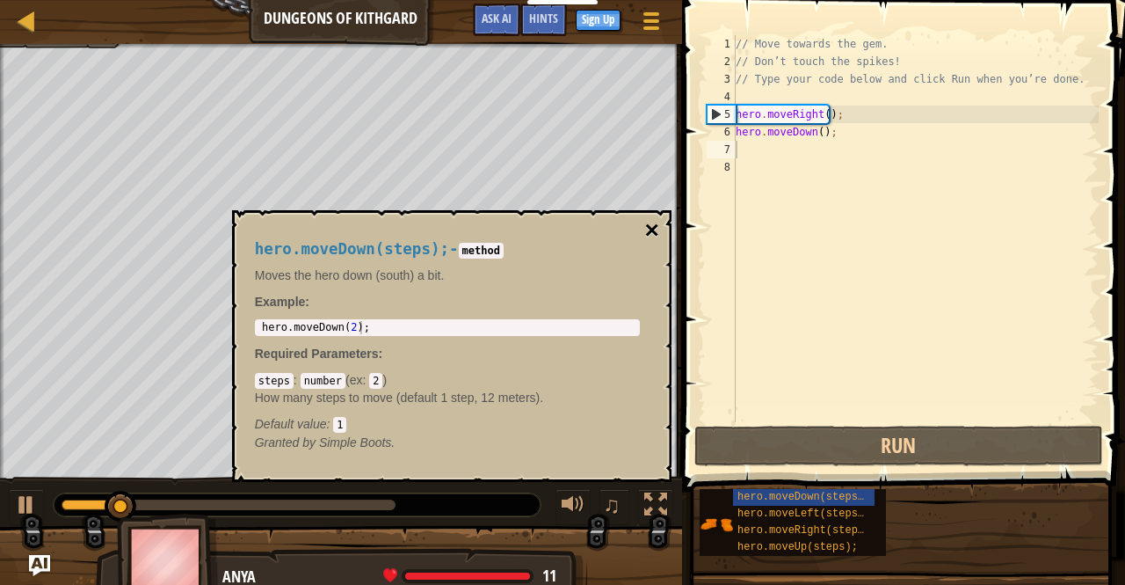
click at [647, 226] on button "×" at bounding box center [652, 230] width 14 height 25
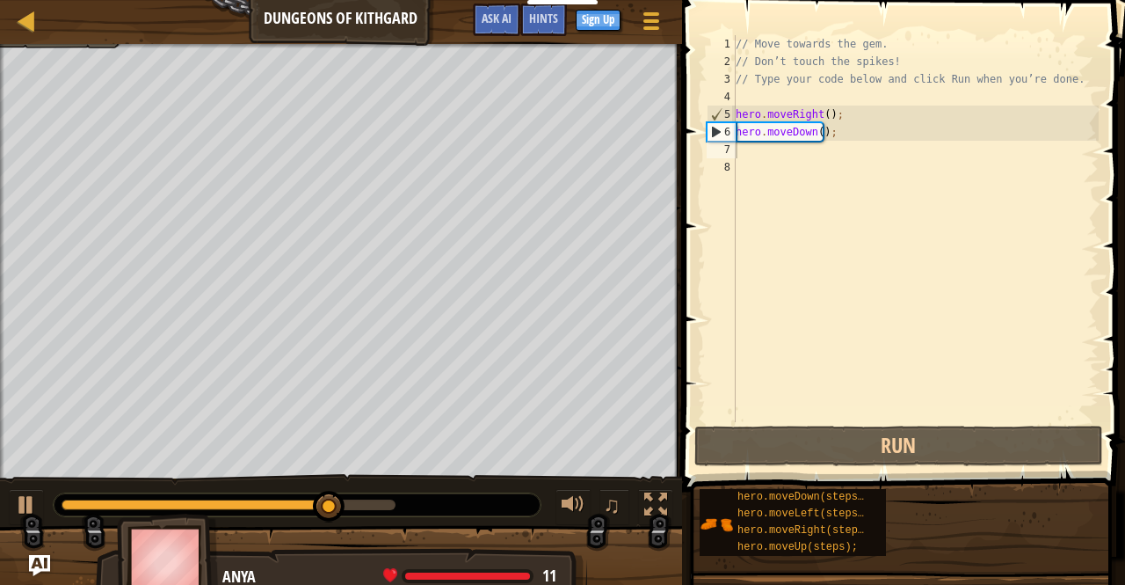
click at [761, 152] on div "// Move towards the gem. // Don’t touch the spikes! // Type your code below and…" at bounding box center [915, 246] width 367 height 422
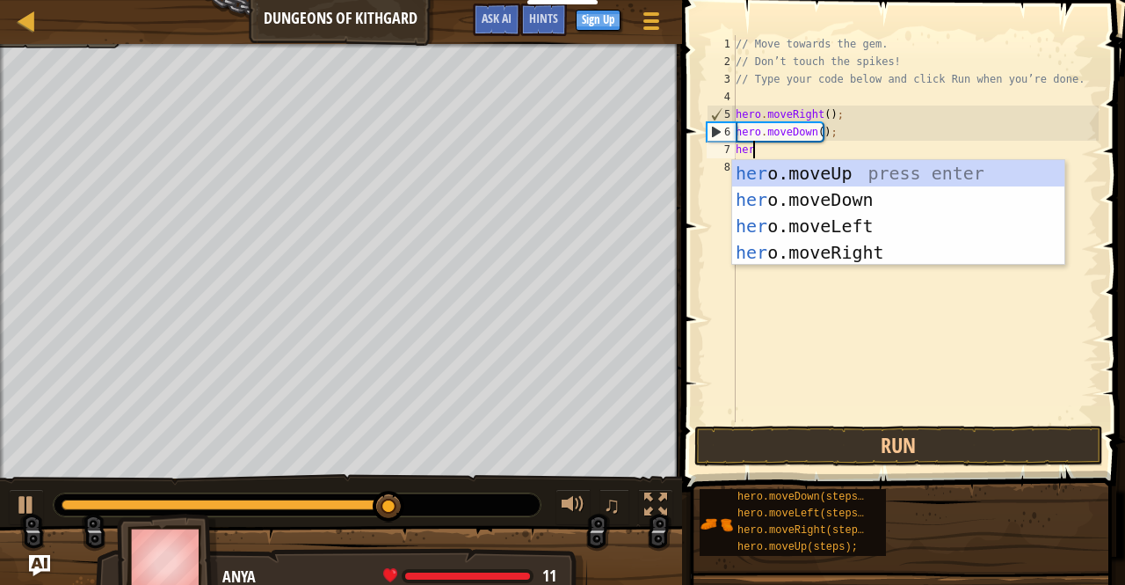
type textarea "hero"
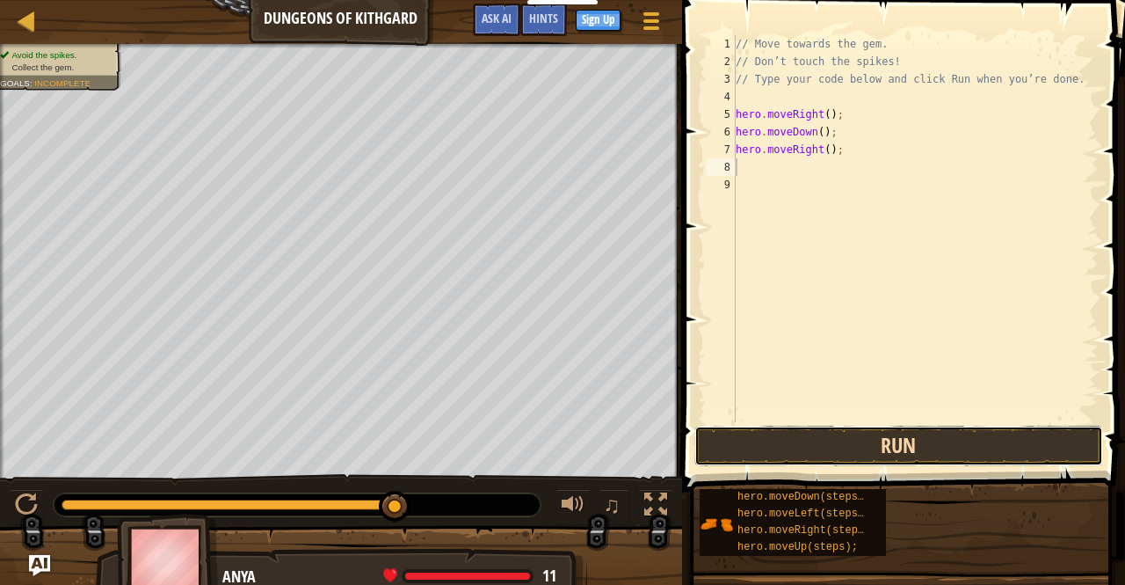
click at [804, 447] on button "Run" at bounding box center [900, 446] width 410 height 40
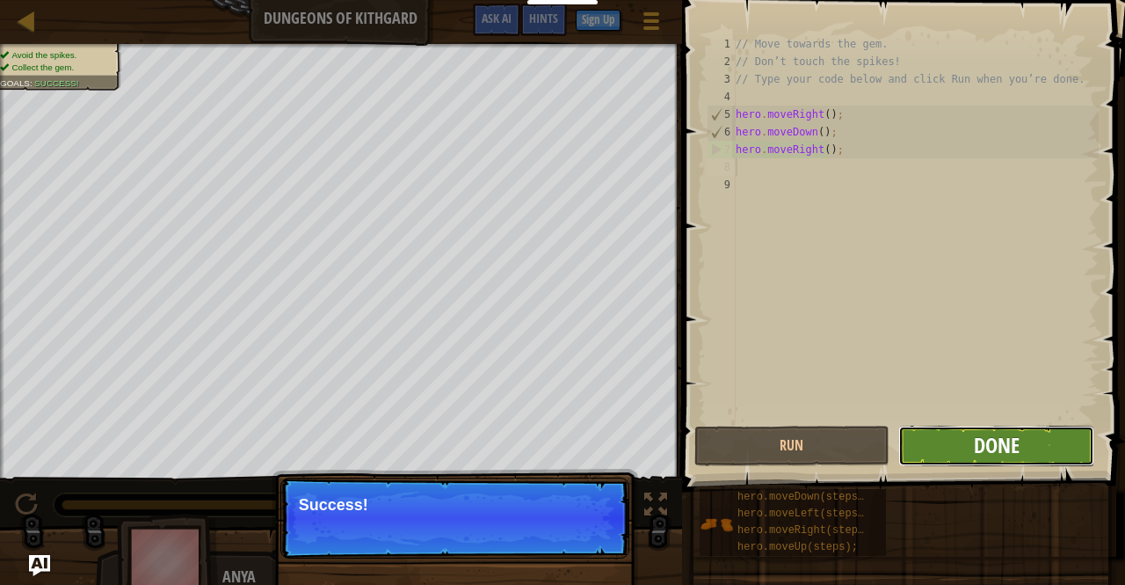
click at [1007, 437] on span "Done" at bounding box center [997, 445] width 46 height 28
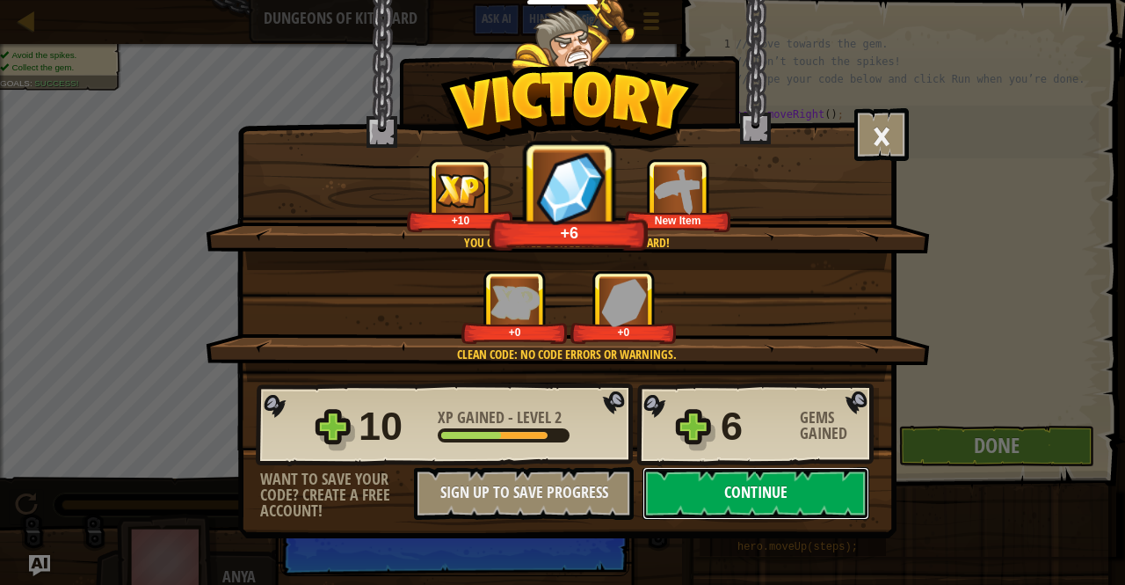
click at [780, 486] on button "Continue" at bounding box center [756, 493] width 227 height 53
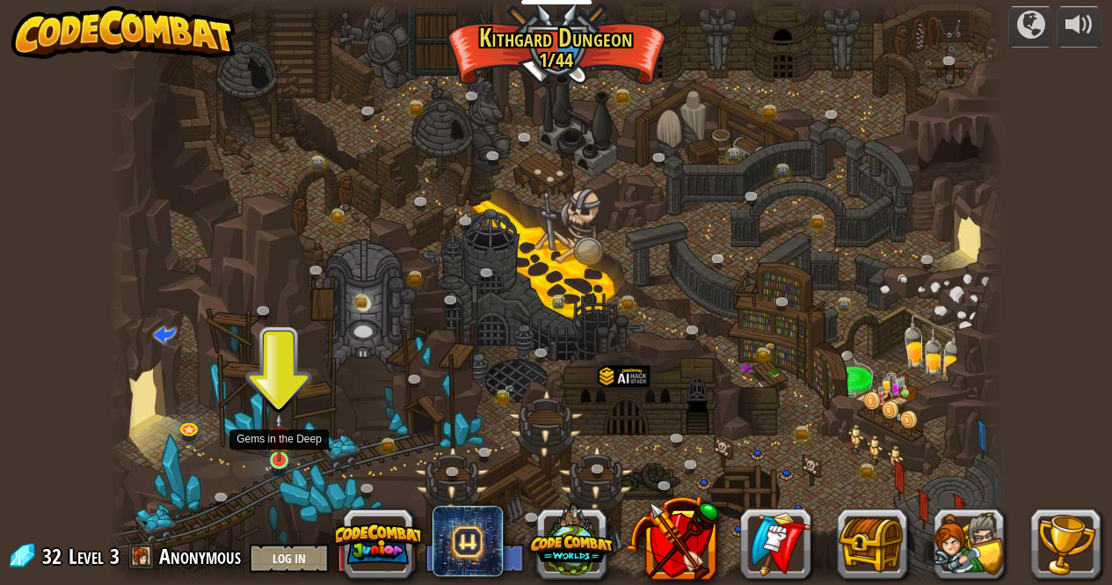
click at [273, 454] on img at bounding box center [278, 436] width 21 height 49
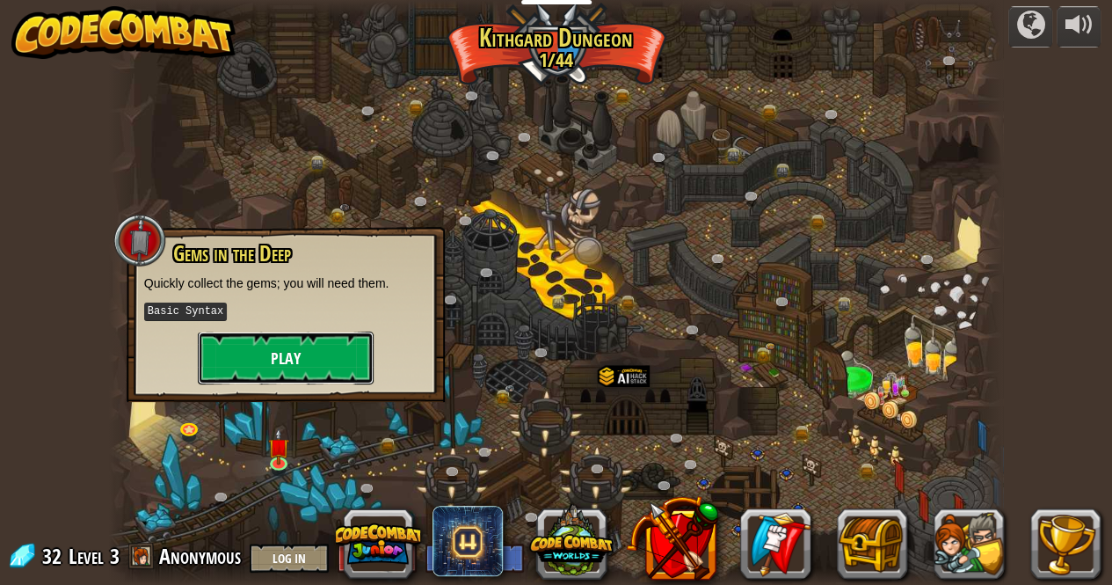
click at [313, 373] on button "Play" at bounding box center [286, 357] width 176 height 53
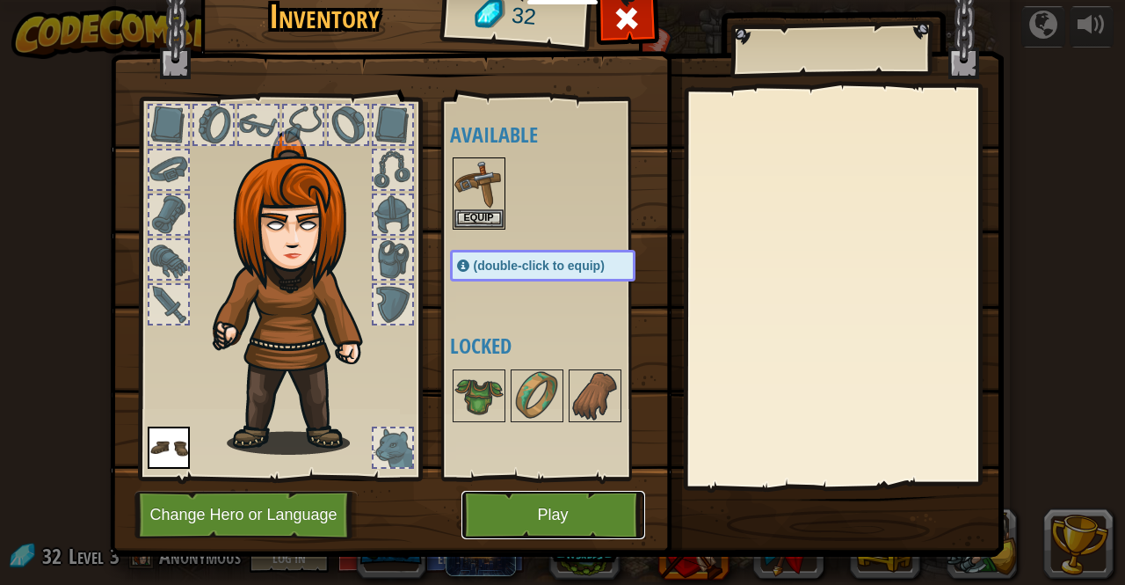
click at [540, 511] on button "Play" at bounding box center [554, 515] width 184 height 48
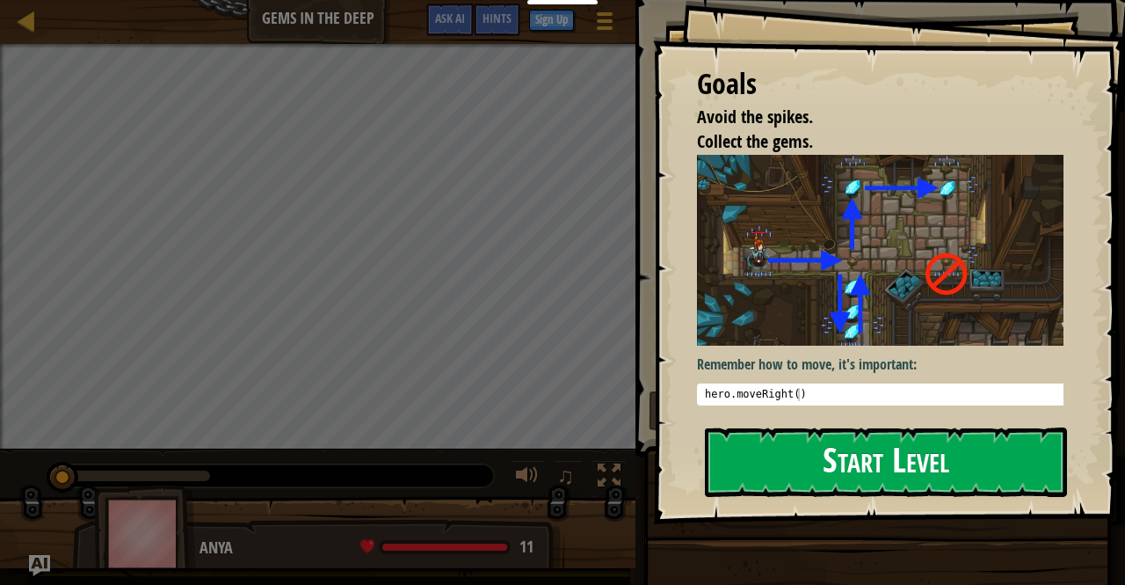
click at [848, 480] on button "Start Level" at bounding box center [886, 461] width 362 height 69
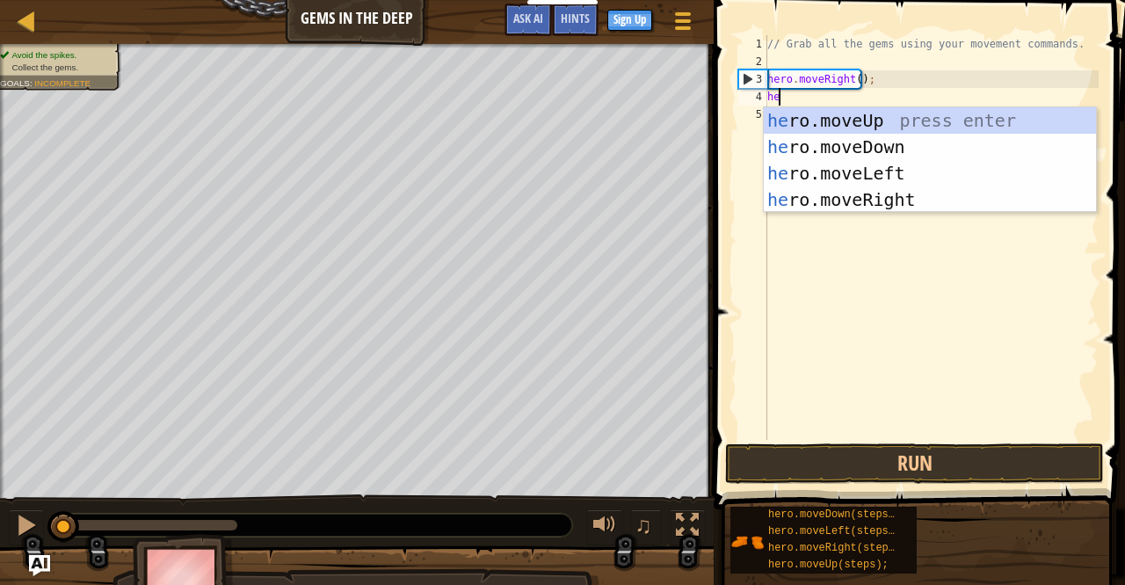
type textarea "hero"
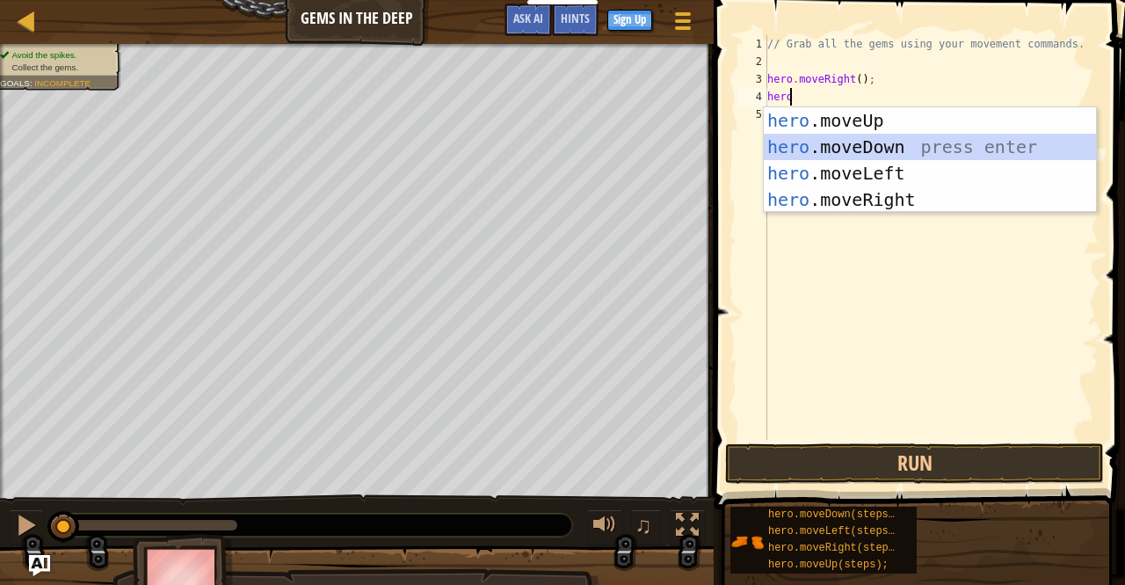
scroll to position [8, 0]
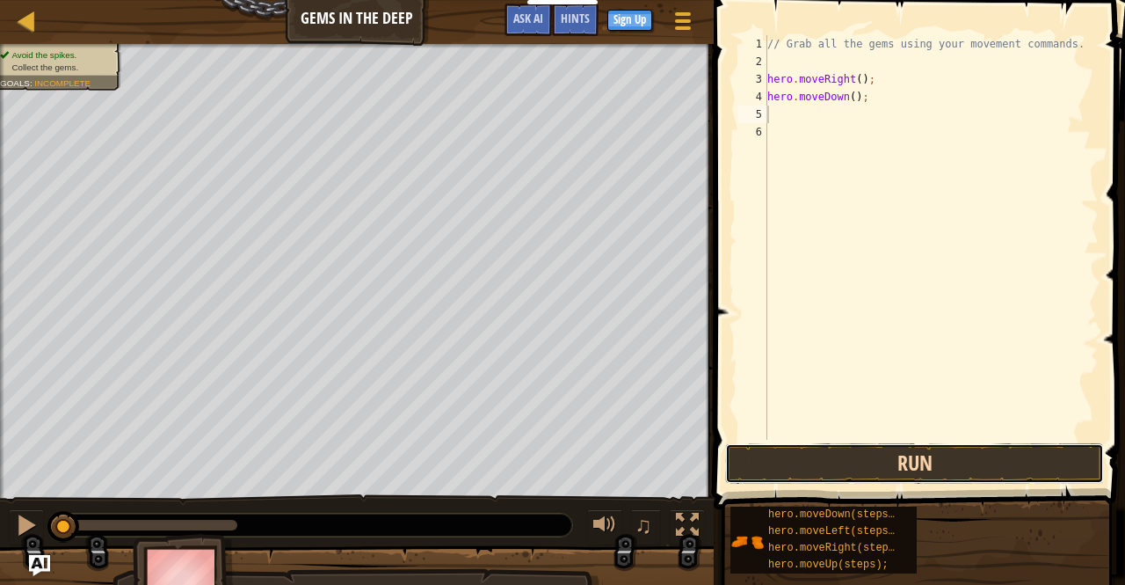
click at [830, 479] on button "Run" at bounding box center [914, 463] width 379 height 40
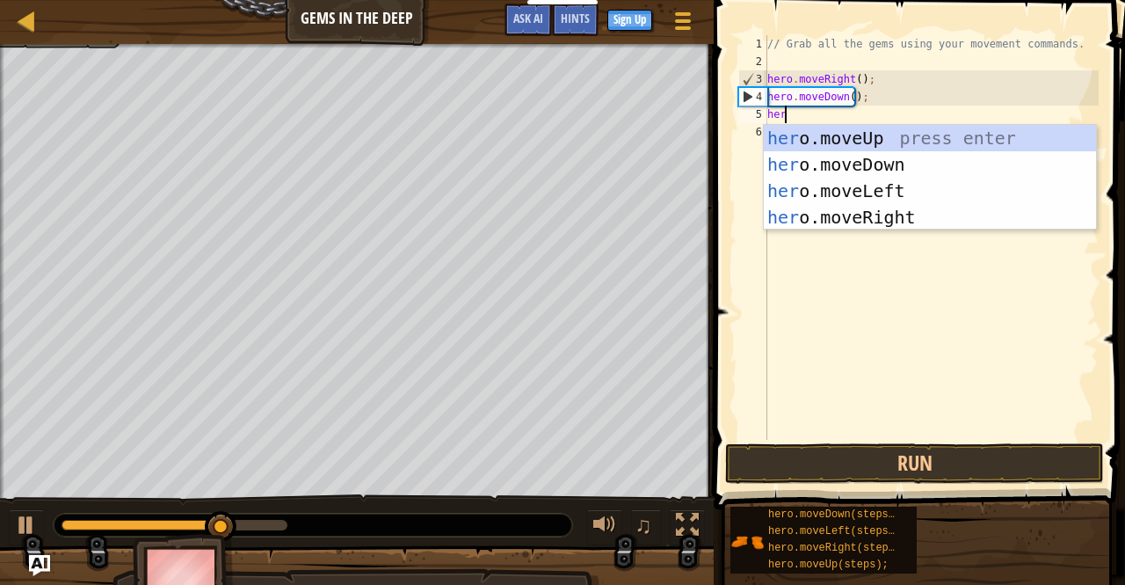
type textarea "hero"
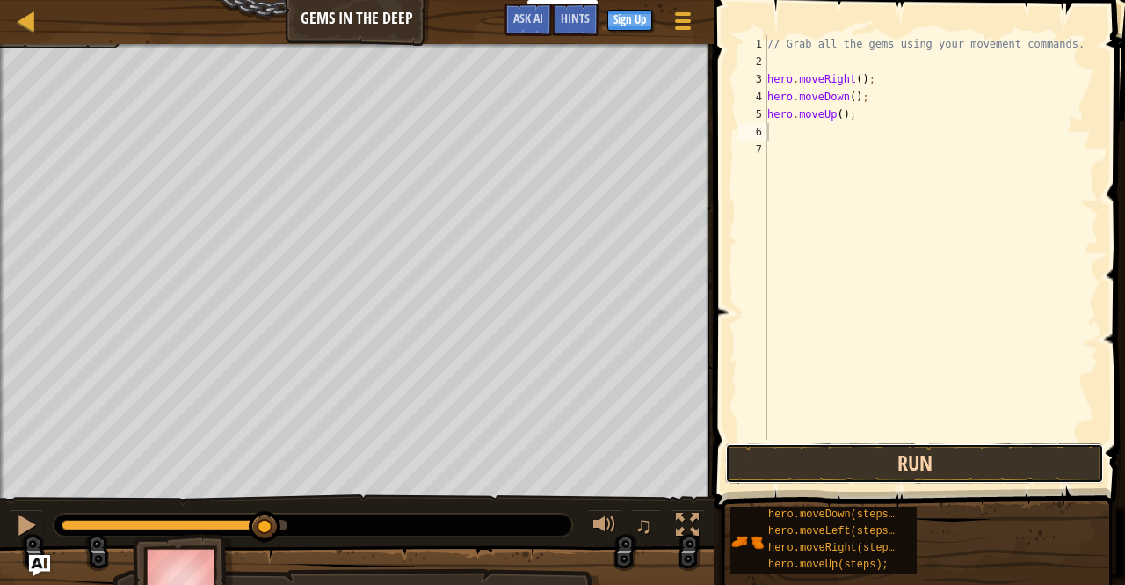
click at [882, 483] on button "Run" at bounding box center [914, 463] width 379 height 40
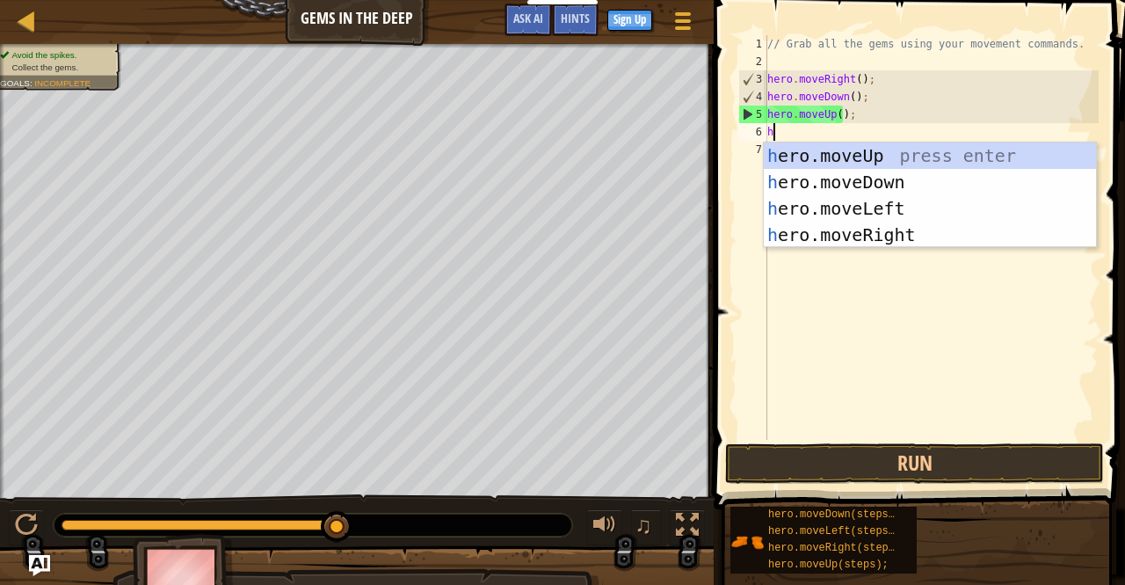
type textarea "her"
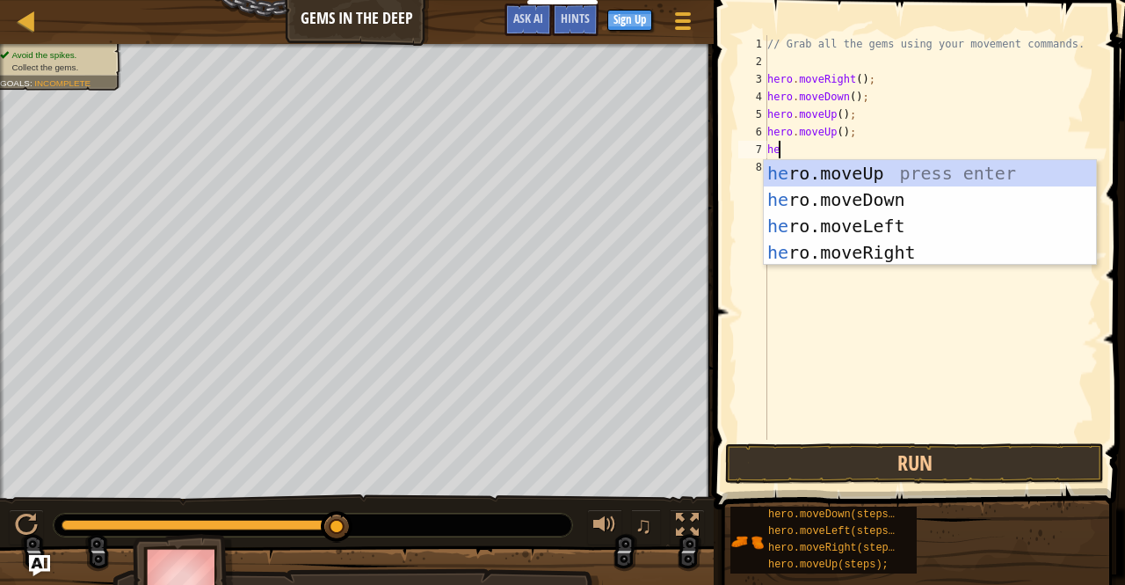
type textarea "hero"
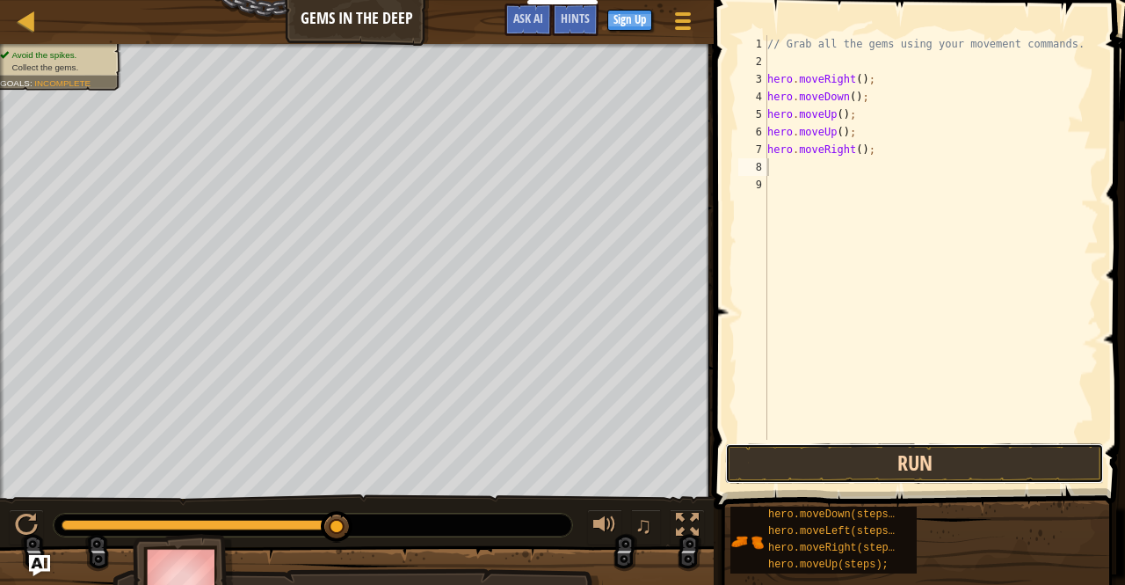
click at [883, 457] on button "Run" at bounding box center [914, 463] width 379 height 40
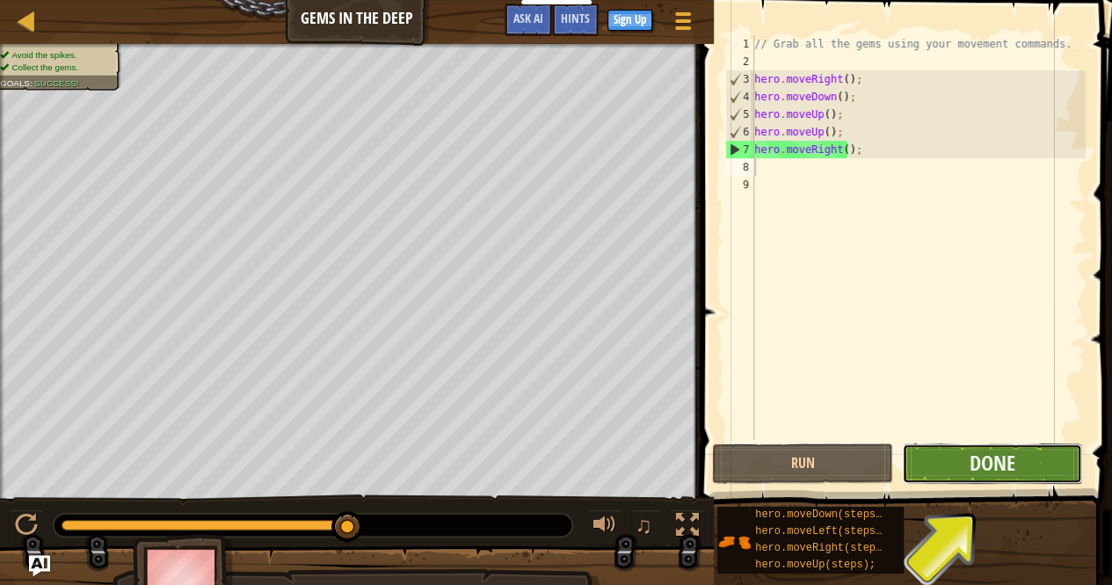
click at [1020, 477] on button "Done" at bounding box center [992, 463] width 180 height 40
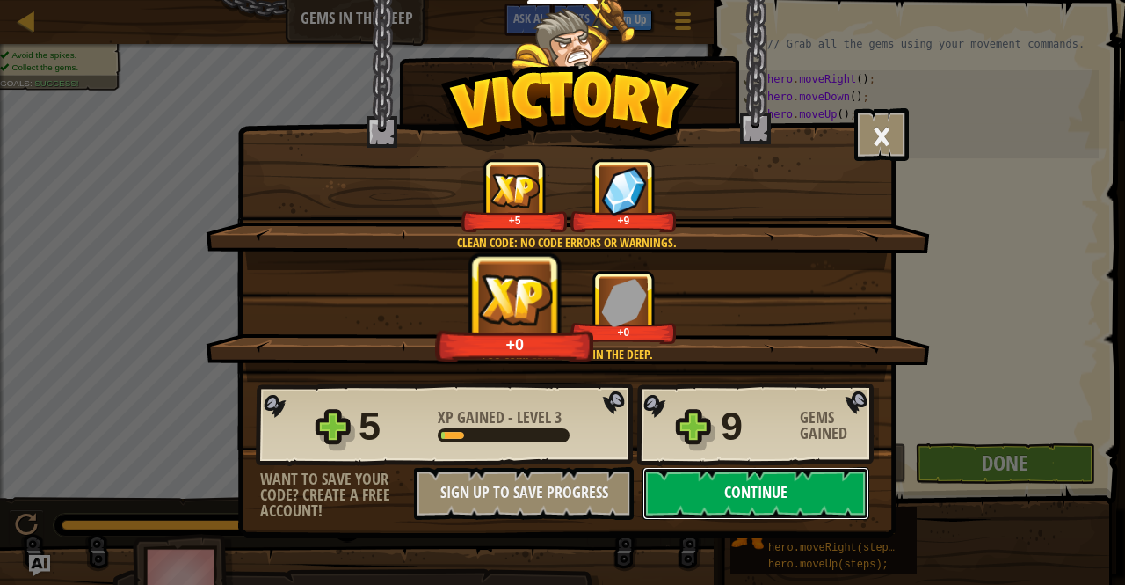
click at [702, 492] on button "Continue" at bounding box center [756, 493] width 227 height 53
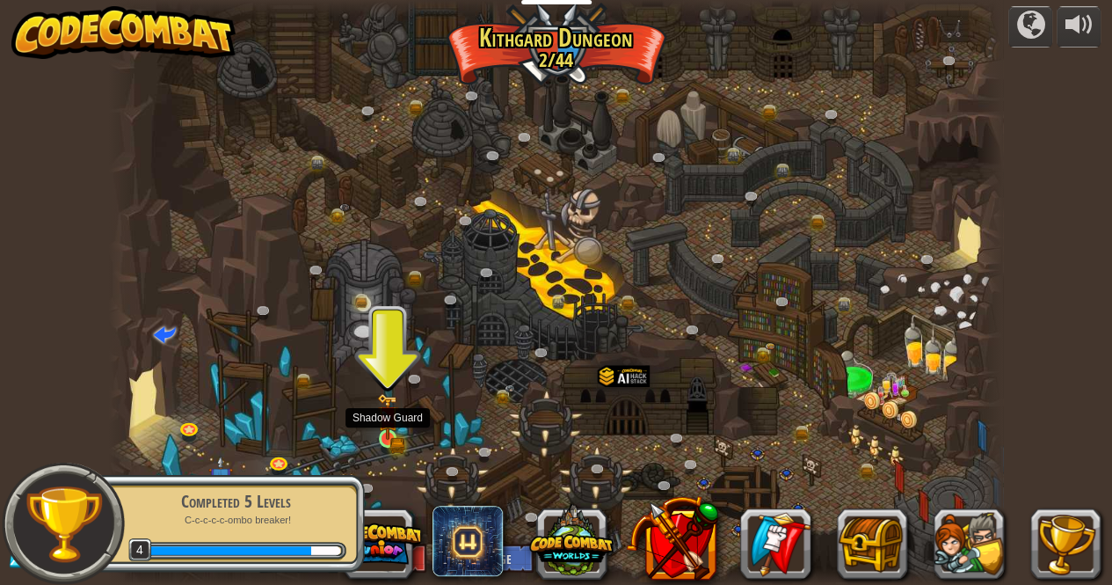
click at [394, 433] on img at bounding box center [387, 416] width 21 height 47
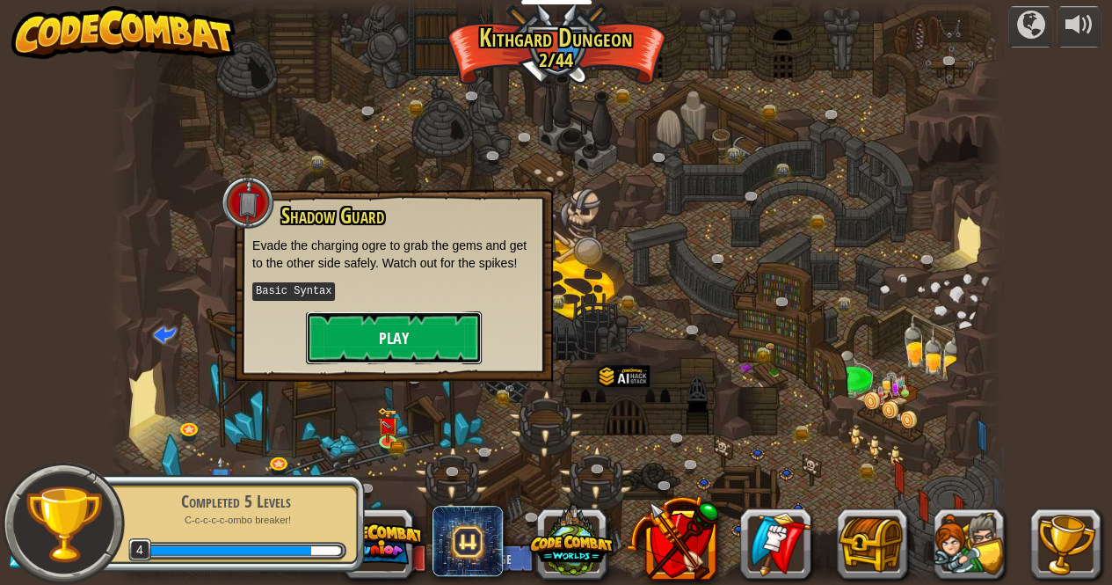
click at [439, 360] on button "Play" at bounding box center [394, 337] width 176 height 53
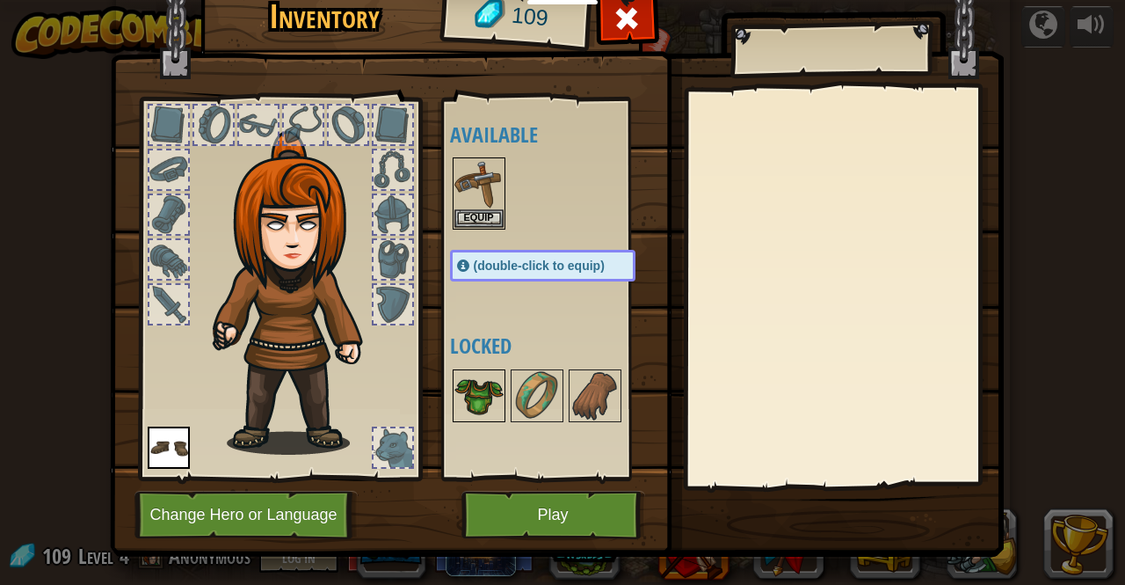
click at [474, 400] on img at bounding box center [479, 395] width 49 height 49
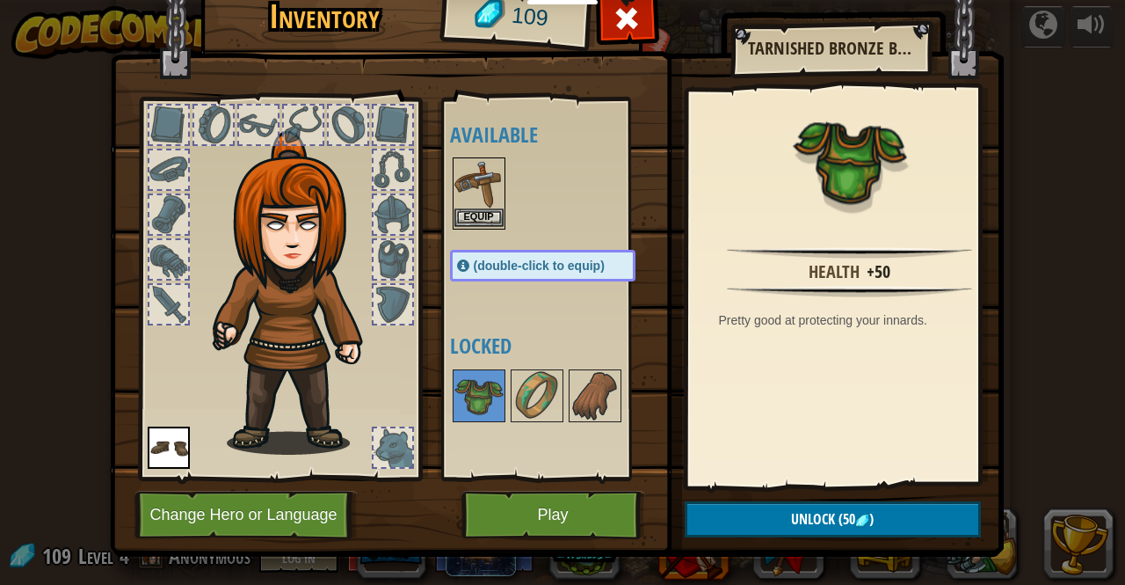
click at [470, 186] on img at bounding box center [479, 183] width 49 height 49
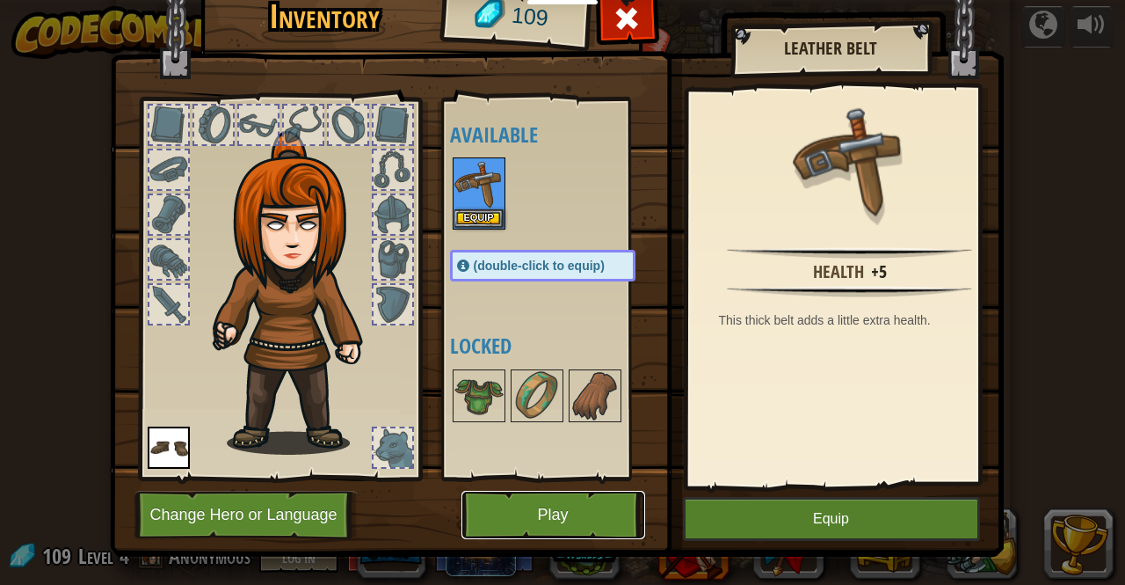
click at [569, 524] on button "Play" at bounding box center [554, 515] width 184 height 48
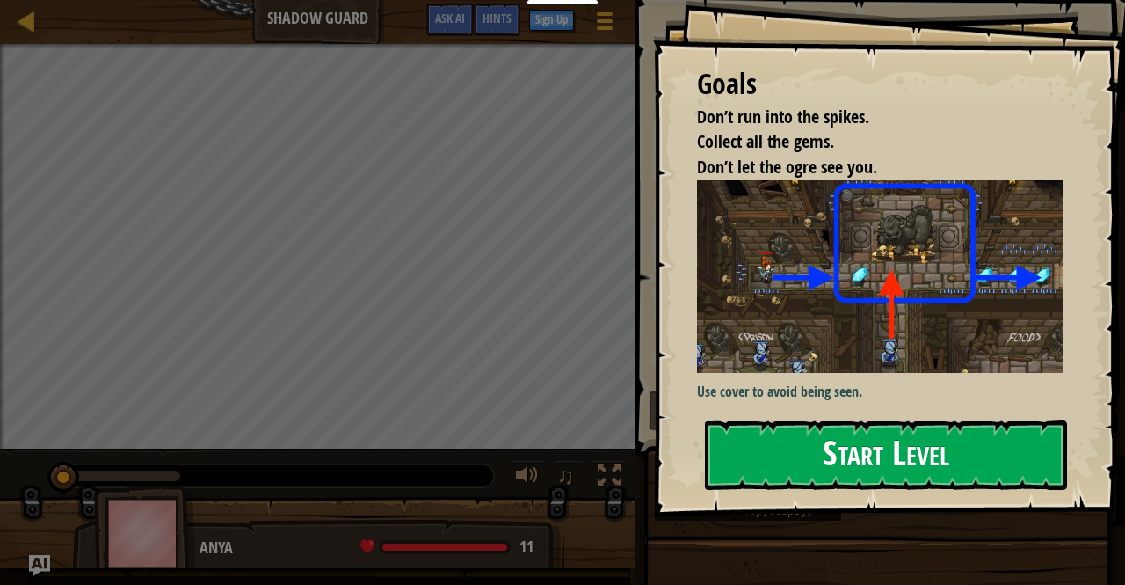
click at [806, 444] on button "Start Level" at bounding box center [886, 454] width 362 height 69
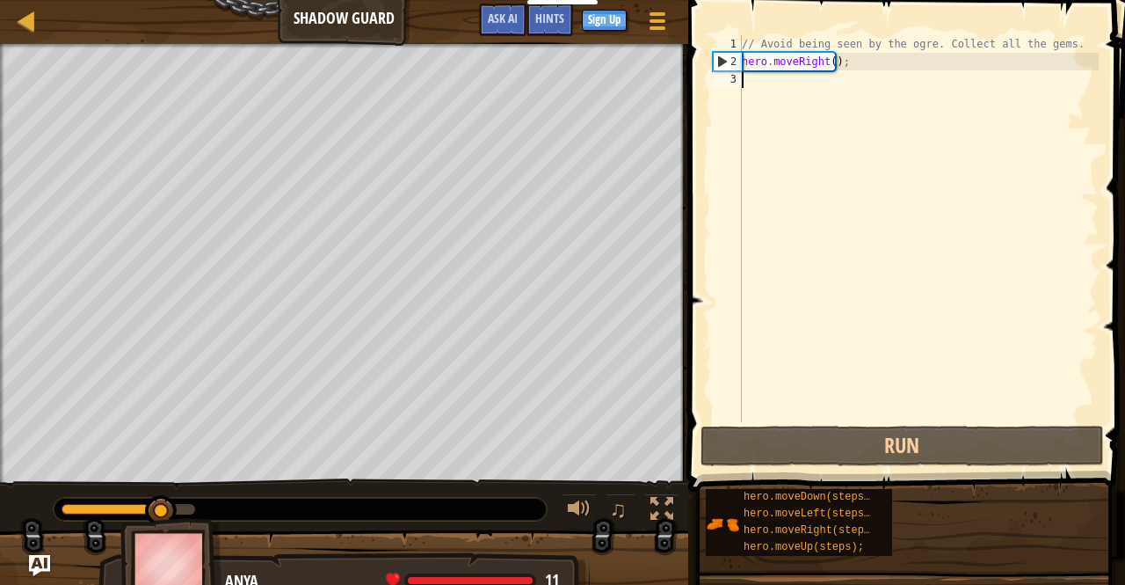
scroll to position [8, 0]
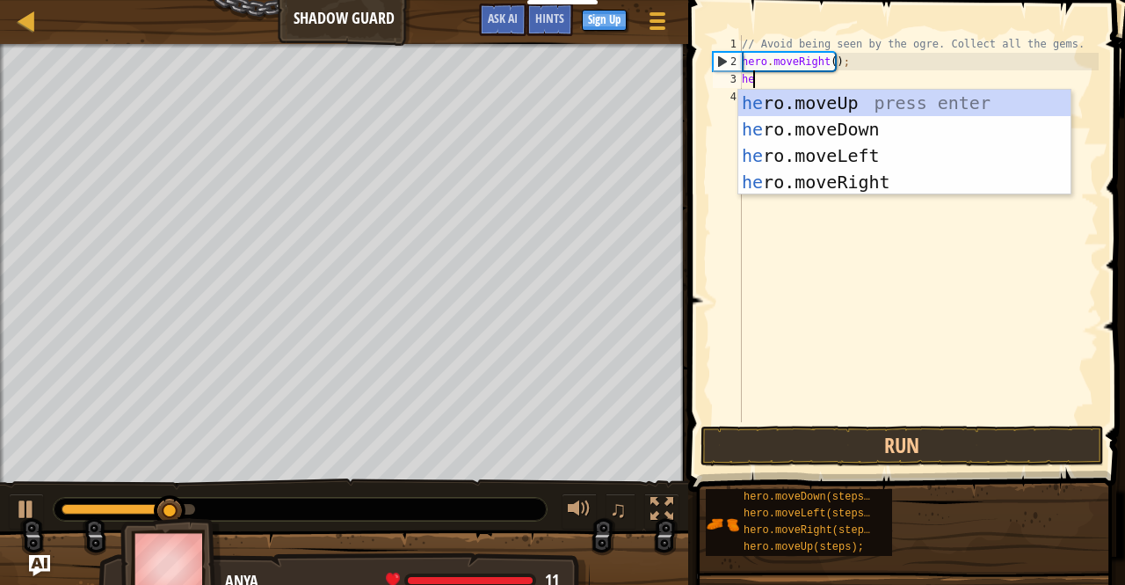
type textarea "her"
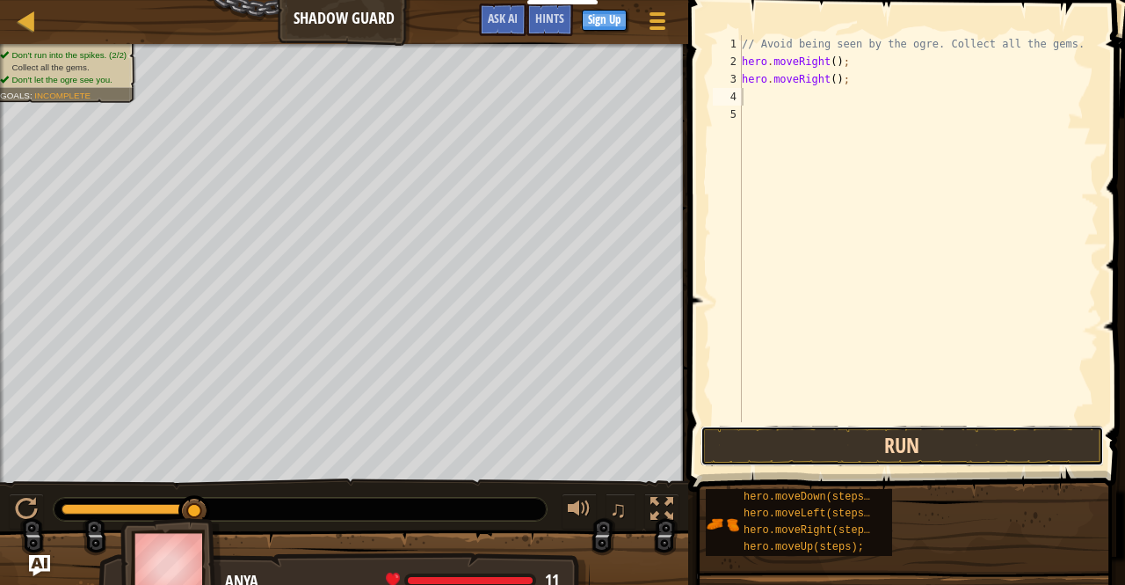
click at [812, 455] on button "Run" at bounding box center [903, 446] width 404 height 40
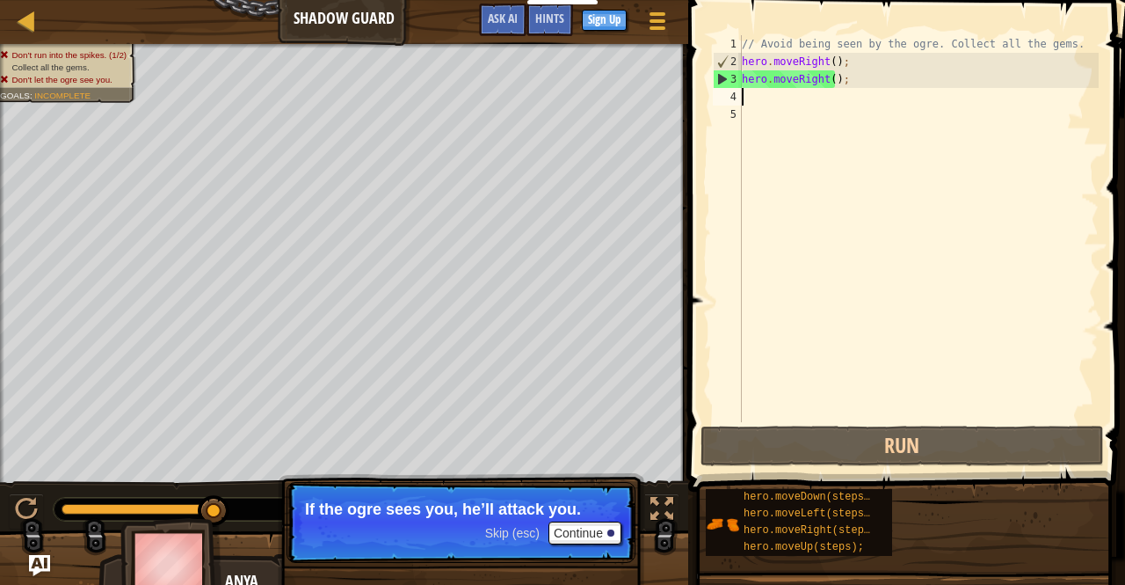
click at [510, 527] on span "Skip (esc)" at bounding box center [512, 533] width 55 height 14
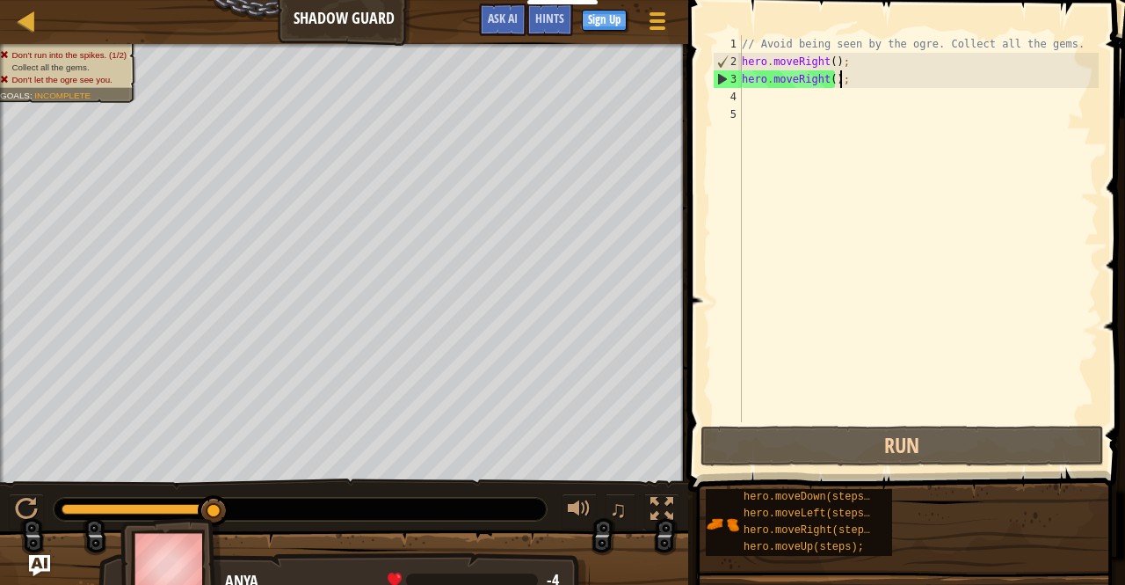
click at [849, 81] on div "// Avoid being seen by the ogre. Collect all the gems. hero . moveRight ( ) ; h…" at bounding box center [919, 246] width 361 height 422
click at [827, 81] on div "// Avoid being seen by the ogre. Collect all the gems. hero . moveRight ( ) ; h…" at bounding box center [919, 246] width 361 height 422
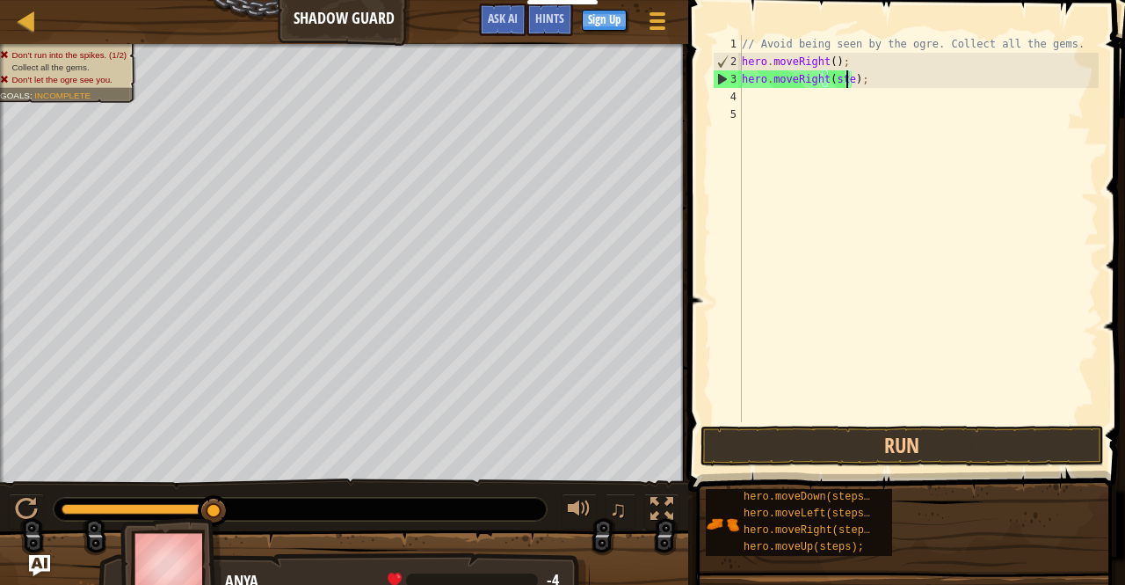
scroll to position [8, 9]
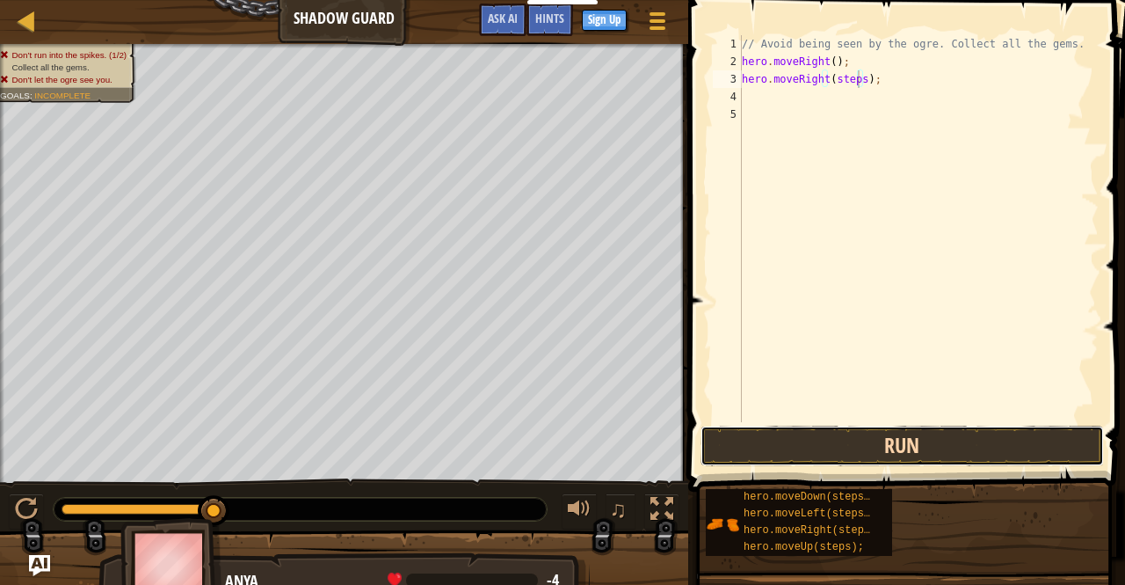
click at [892, 443] on button "Run" at bounding box center [903, 446] width 404 height 40
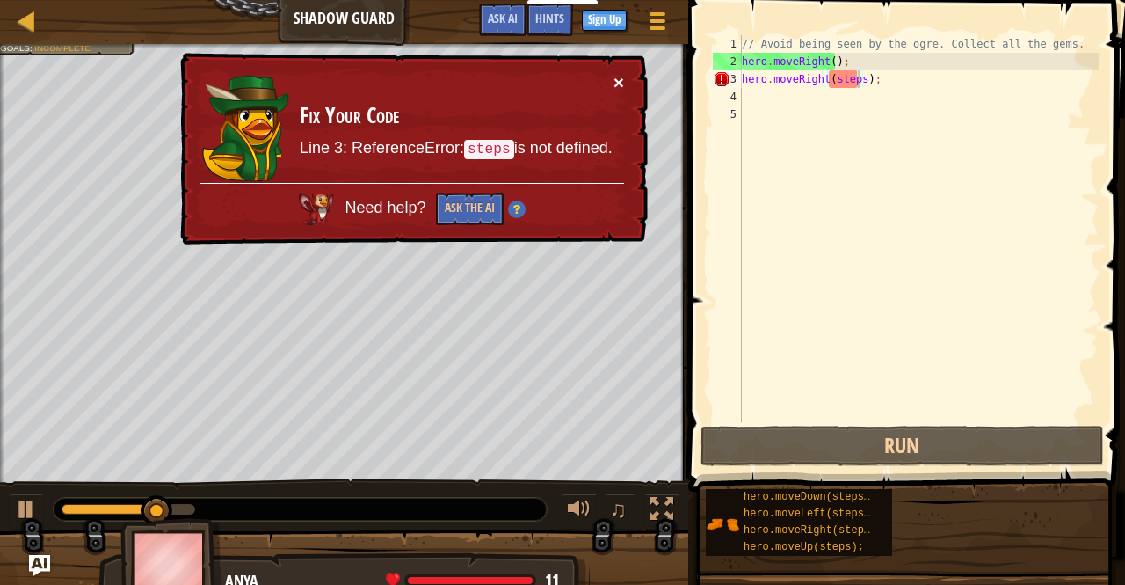
click at [622, 84] on button "×" at bounding box center [619, 82] width 11 height 18
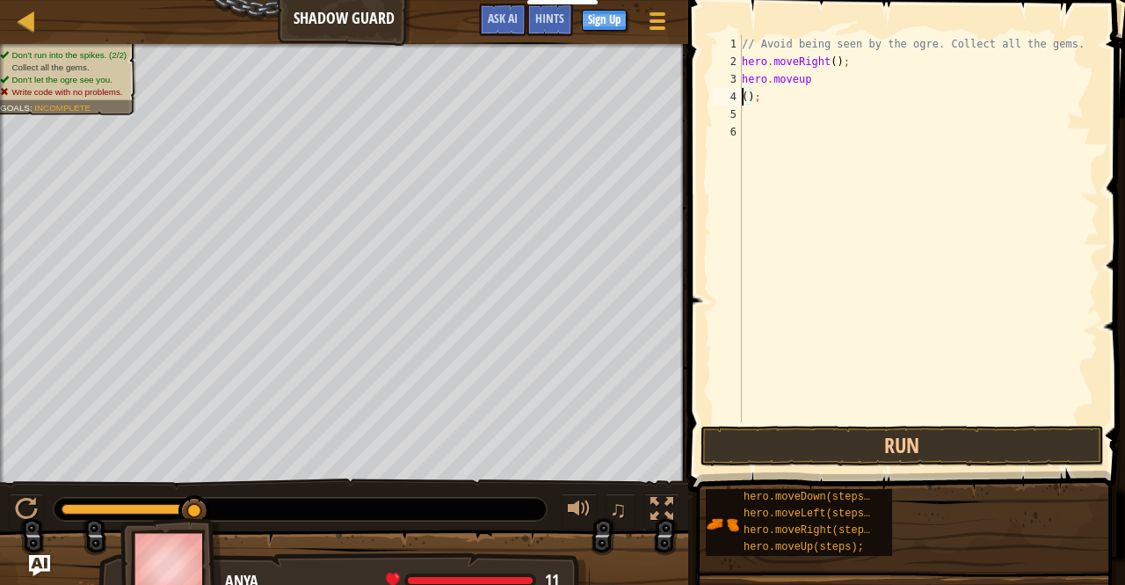
scroll to position [8, 0]
type textarea "hero.moveup();"
click at [853, 449] on button "Run" at bounding box center [903, 446] width 404 height 40
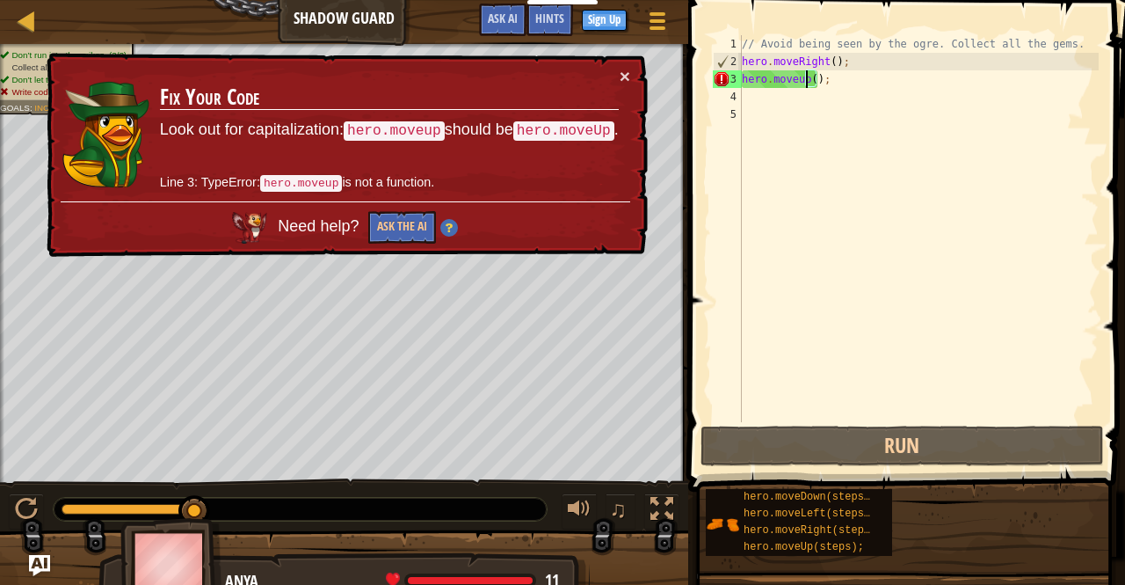
click at [844, 106] on div "// Avoid being seen by the ogre. Collect all the gems. hero . moveRight ( ) ; h…" at bounding box center [919, 246] width 361 height 422
click at [816, 98] on div "// Avoid being seen by the ogre. Collect all the gems. hero . moveRight ( ) ; h…" at bounding box center [919, 246] width 361 height 422
click at [623, 69] on button "×" at bounding box center [625, 76] width 11 height 18
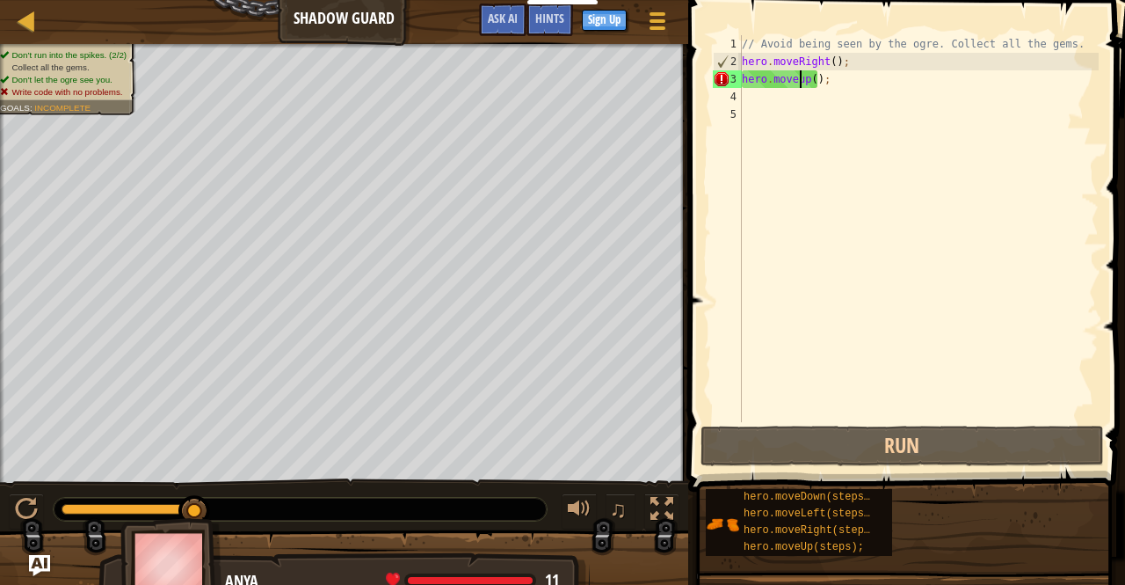
click at [800, 80] on div "// Avoid being seen by the ogre. Collect all the gems. hero . moveRight ( ) ; h…" at bounding box center [919, 246] width 361 height 422
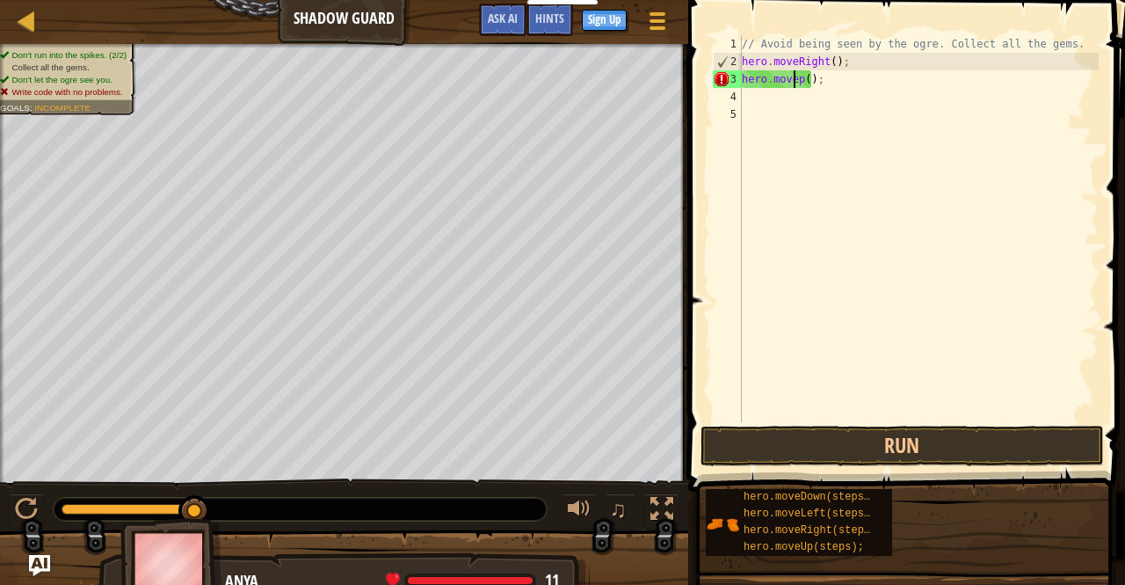
scroll to position [8, 4]
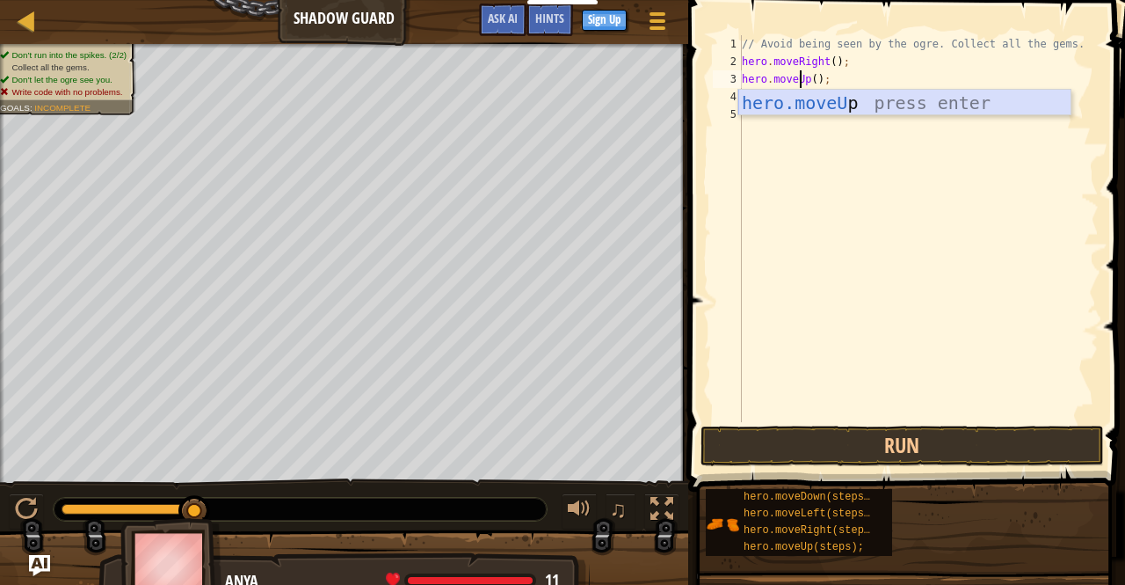
click at [864, 98] on div "hero.moveU p press enter" at bounding box center [905, 129] width 333 height 79
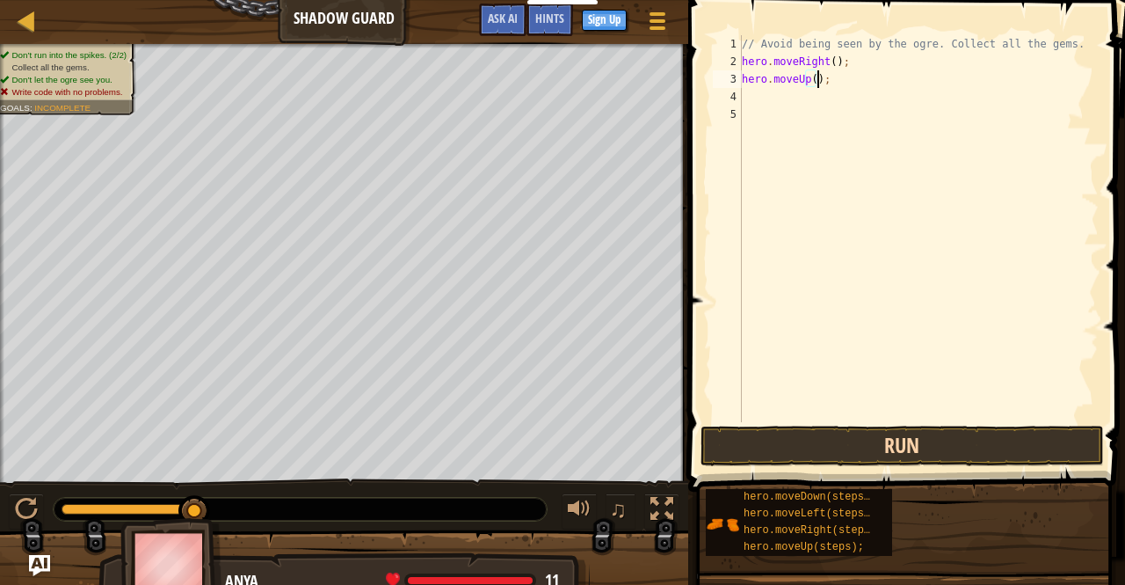
type textarea "hero.moveUp();"
click at [856, 441] on button "Run" at bounding box center [903, 446] width 404 height 40
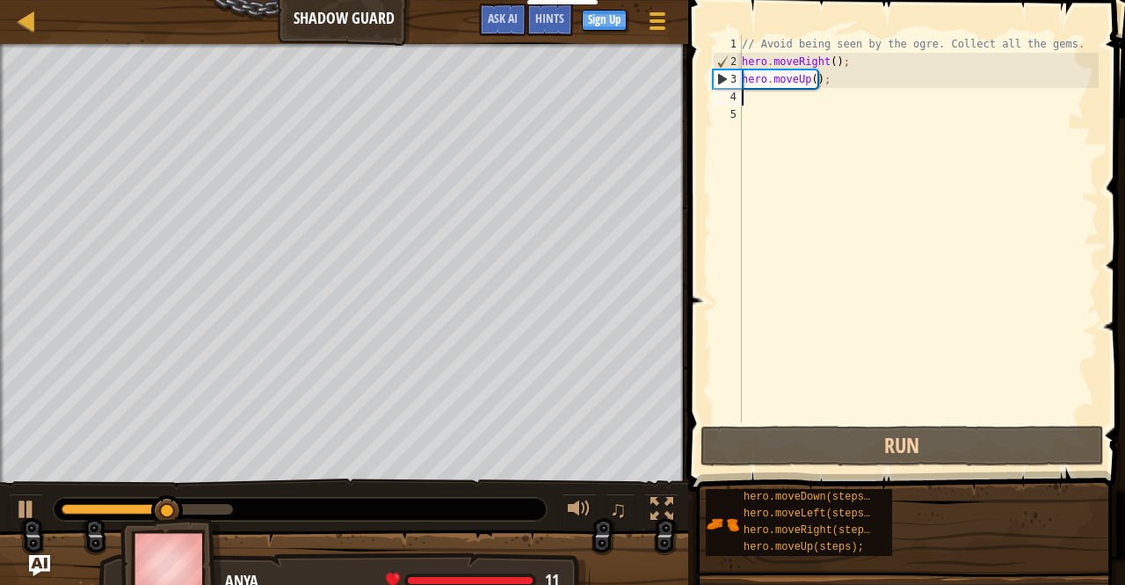
click at [827, 105] on div "// Avoid being seen by the ogre. Collect all the gems. hero . moveRight ( ) ; h…" at bounding box center [919, 246] width 361 height 422
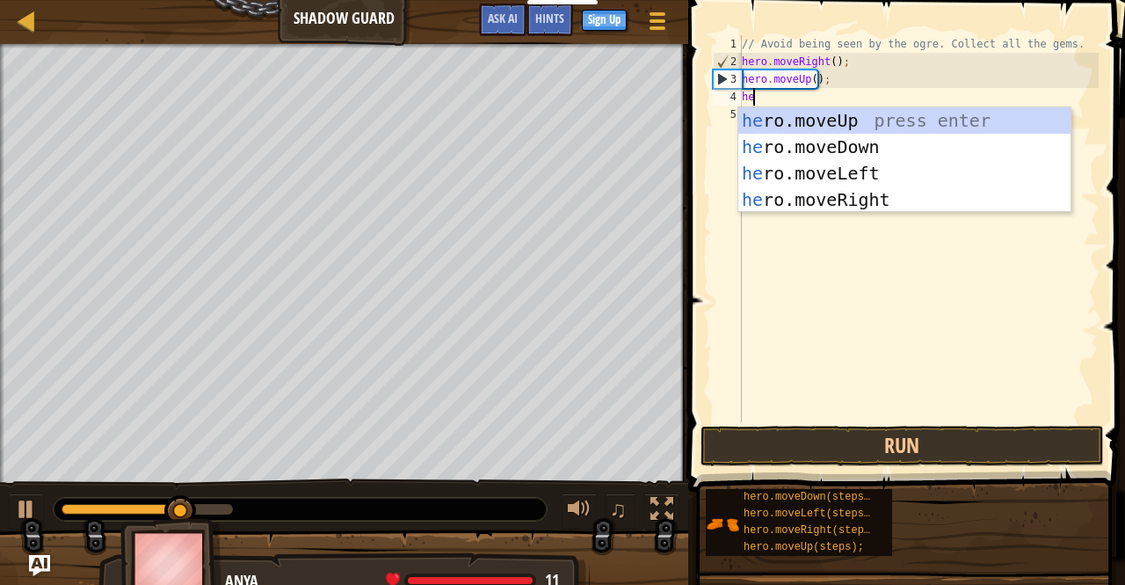
type textarea "hero"
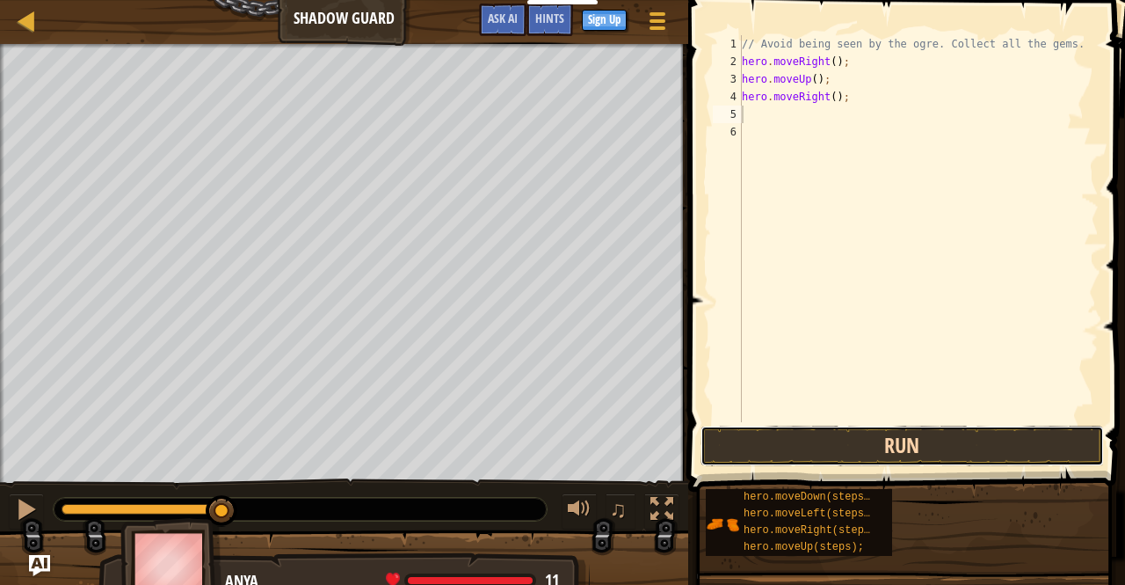
click at [856, 454] on button "Run" at bounding box center [903, 446] width 404 height 40
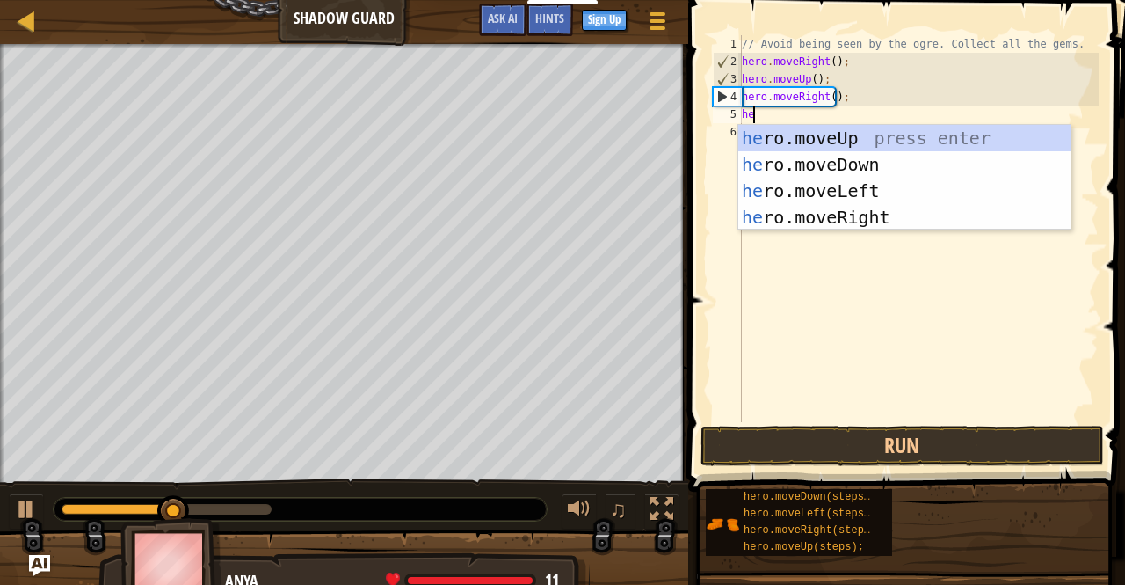
type textarea "hero"
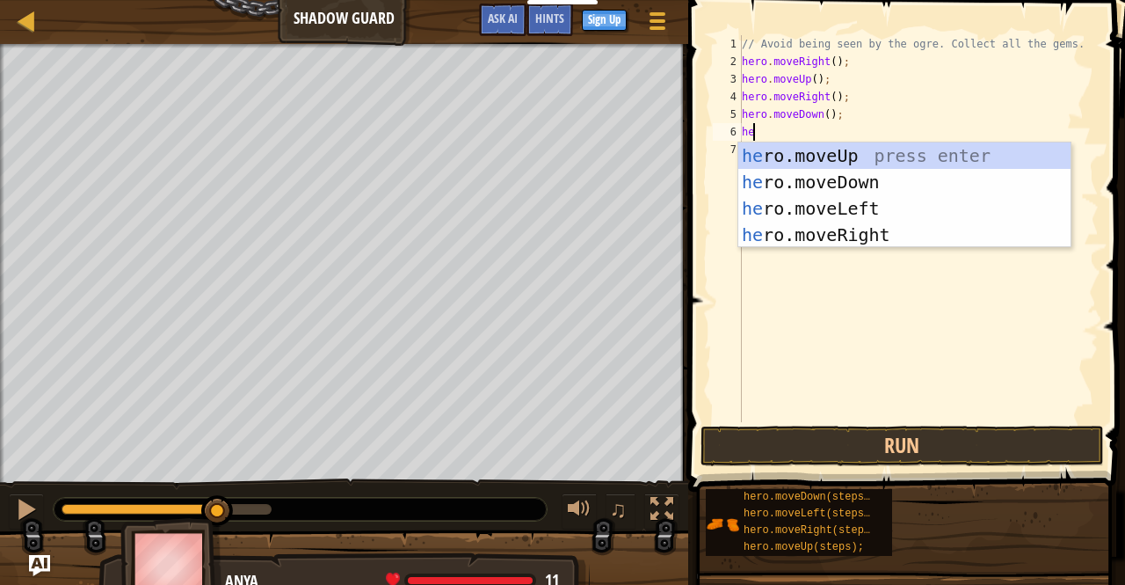
type textarea "hero"
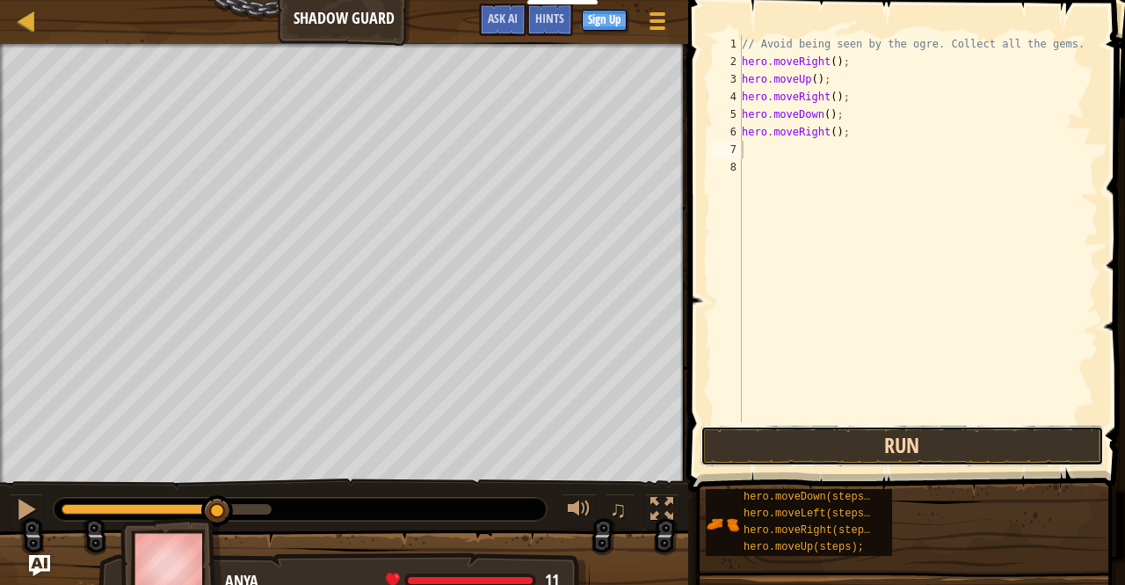
click at [846, 451] on button "Run" at bounding box center [903, 446] width 404 height 40
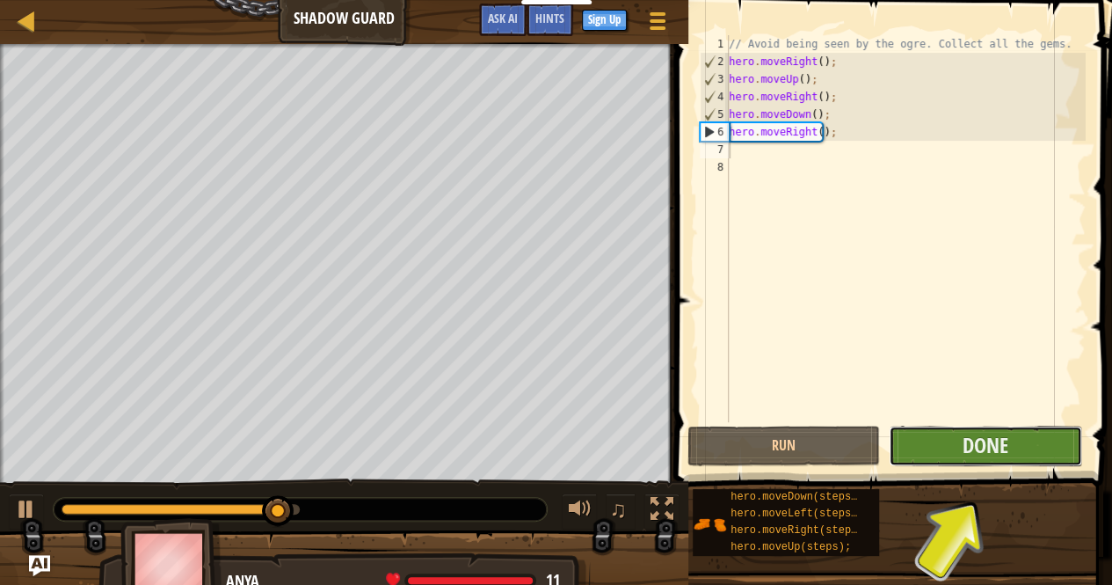
click at [1031, 455] on button "Done" at bounding box center [985, 446] width 193 height 40
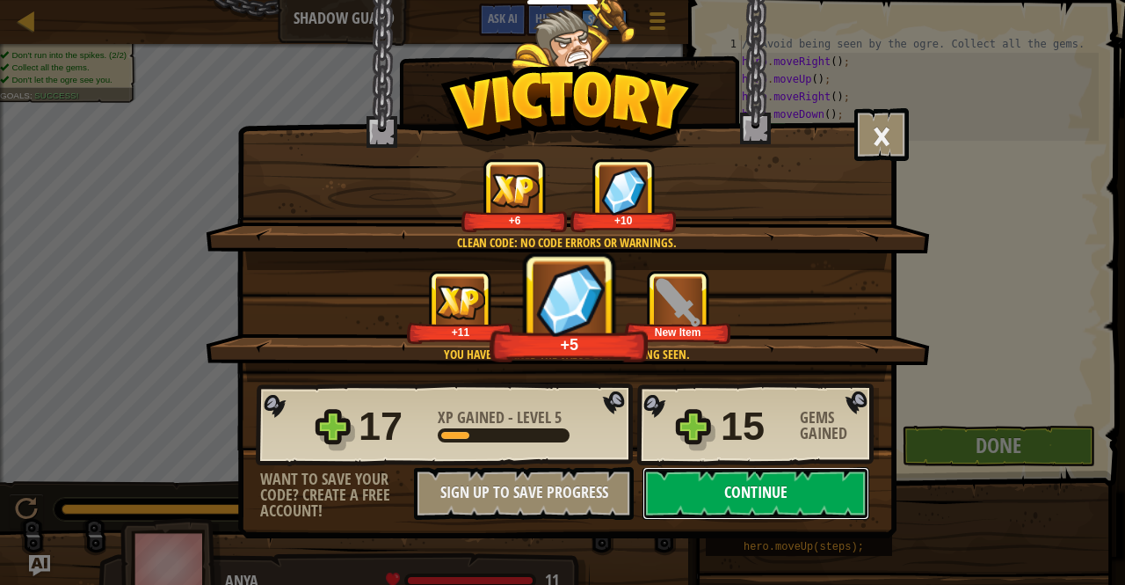
click at [712, 498] on button "Continue" at bounding box center [756, 493] width 227 height 53
